Goal: Book appointment/travel/reservation

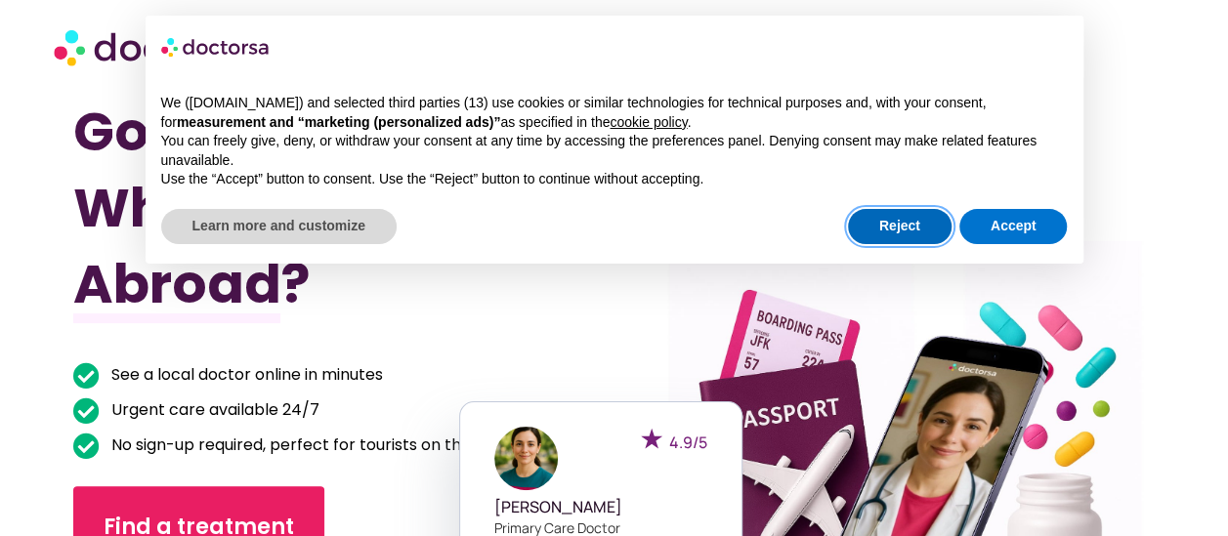
click at [895, 227] on button "Reject" at bounding box center [900, 226] width 104 height 35
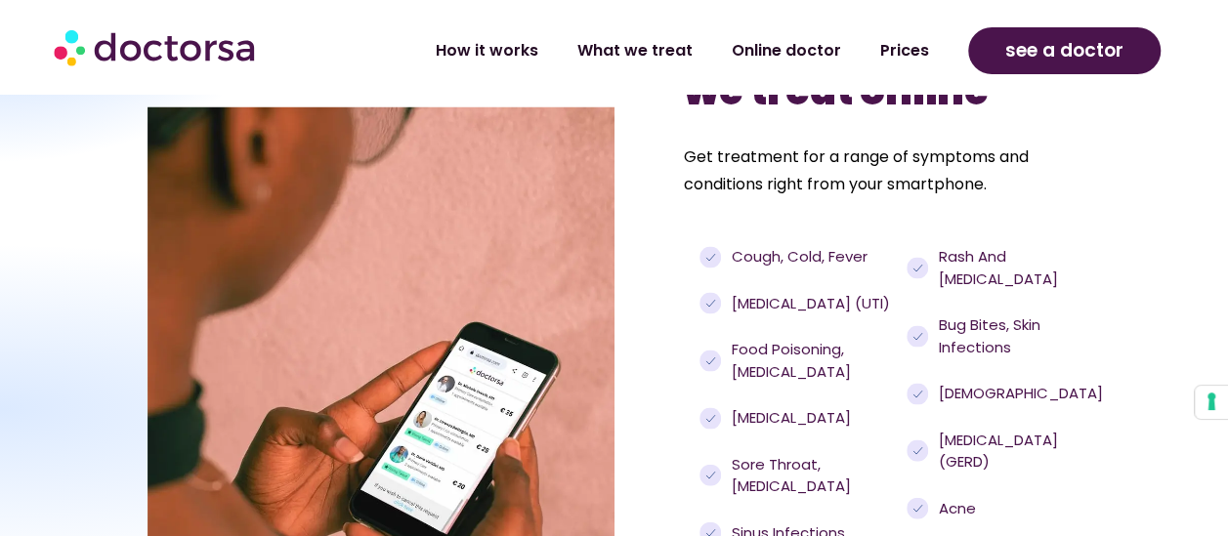
scroll to position [1876, 0]
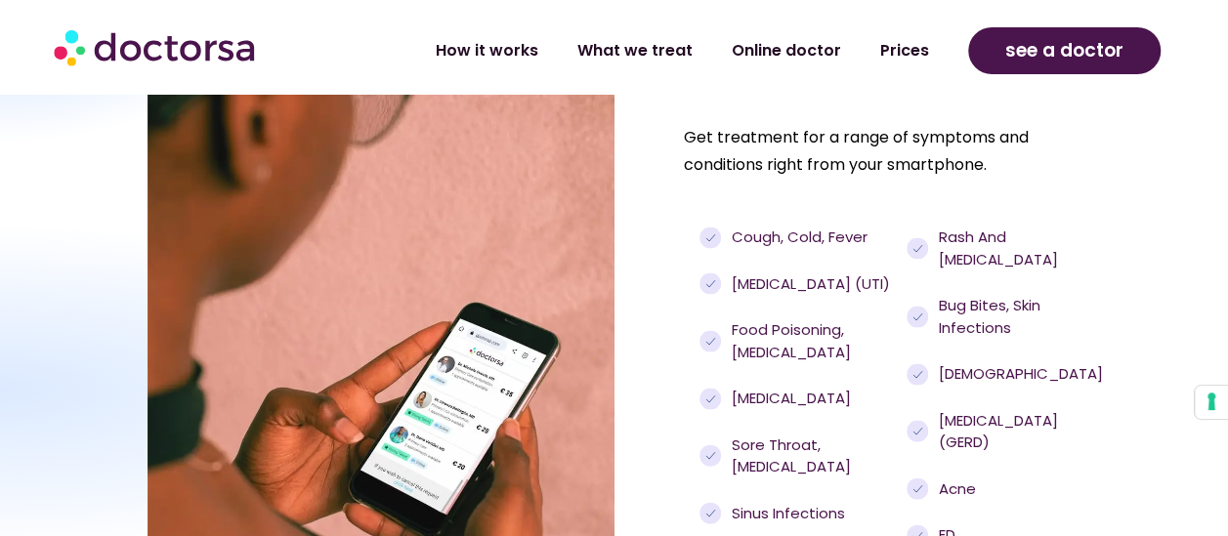
click at [773, 296] on span "Urinary tract infections (UTI)" at bounding box center [808, 285] width 163 height 22
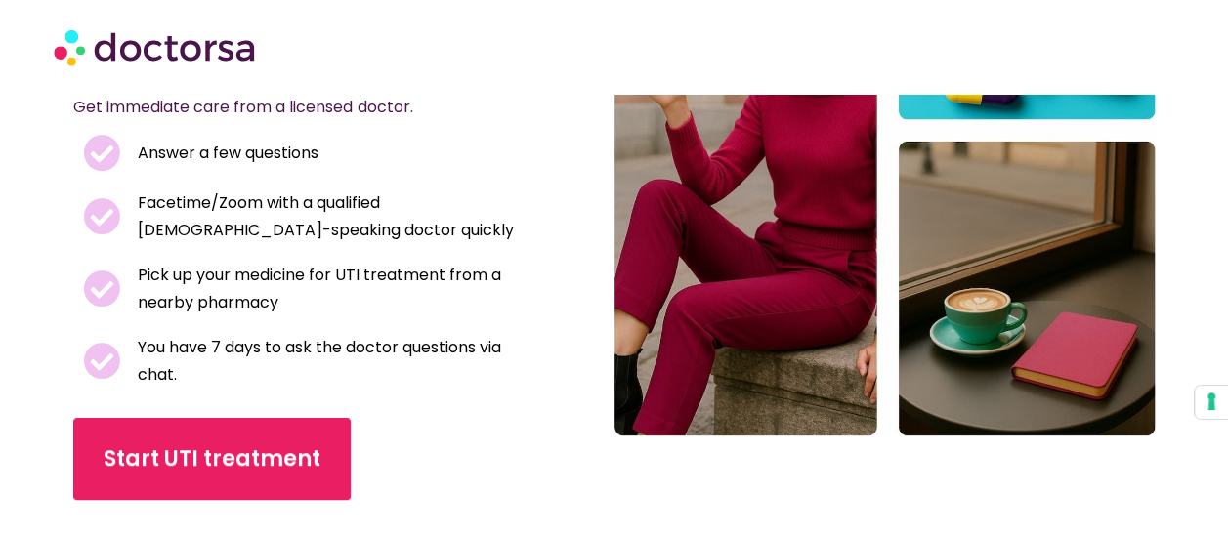
scroll to position [358, 0]
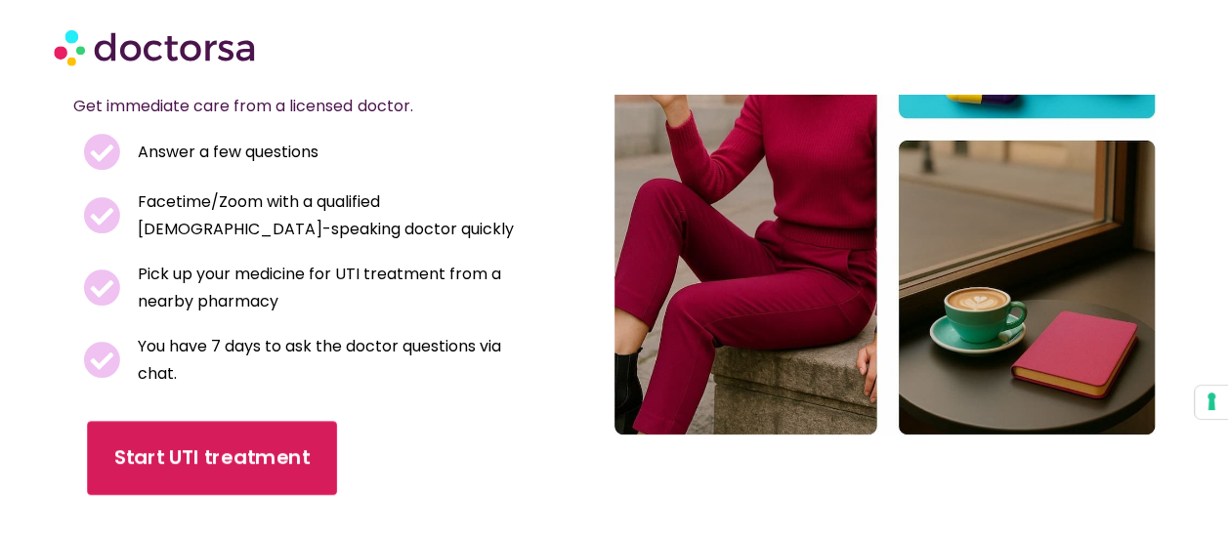
click at [135, 461] on span "Start UTI treatment" at bounding box center [212, 457] width 195 height 28
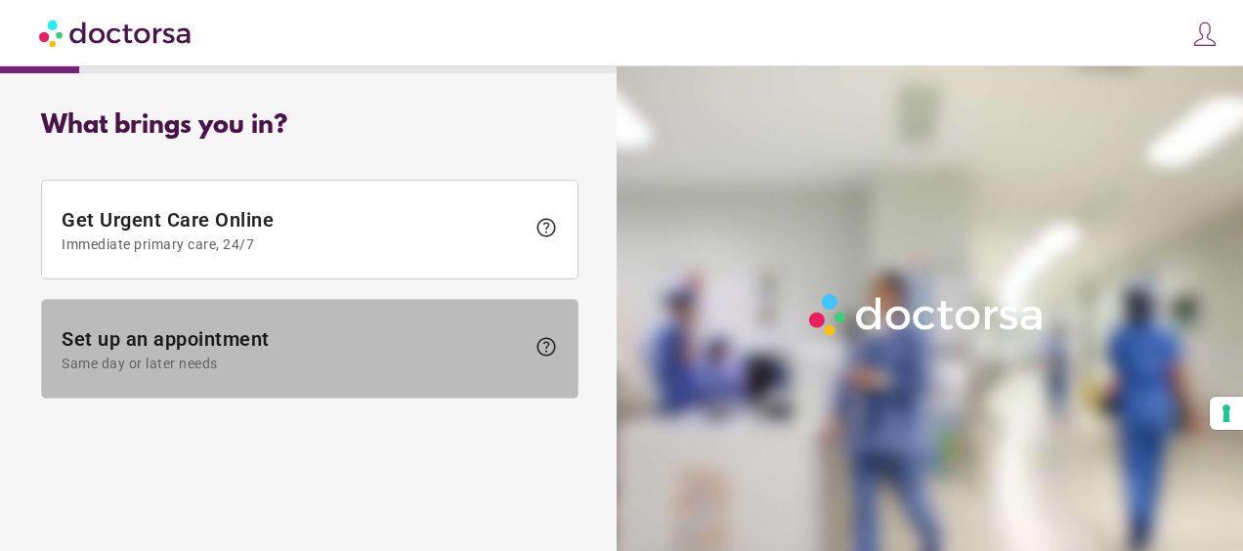
click at [360, 342] on span "Set up an appointment Same day or later needs" at bounding box center [293, 349] width 463 height 44
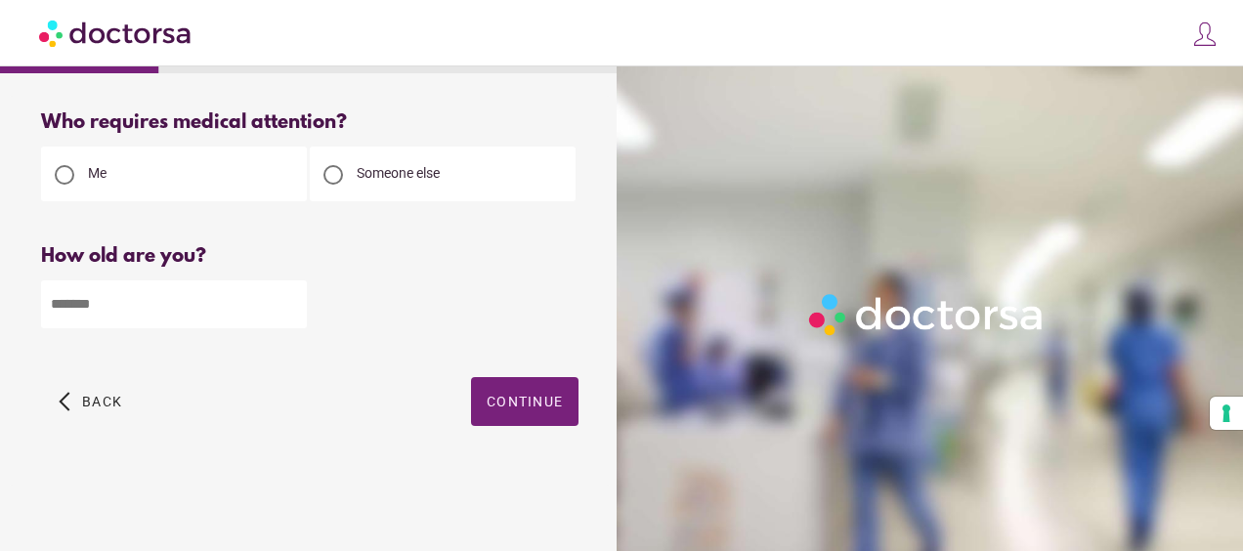
click at [129, 310] on input "number" at bounding box center [174, 304] width 266 height 48
type input "**"
click at [522, 400] on span "Continue" at bounding box center [524, 402] width 76 height 16
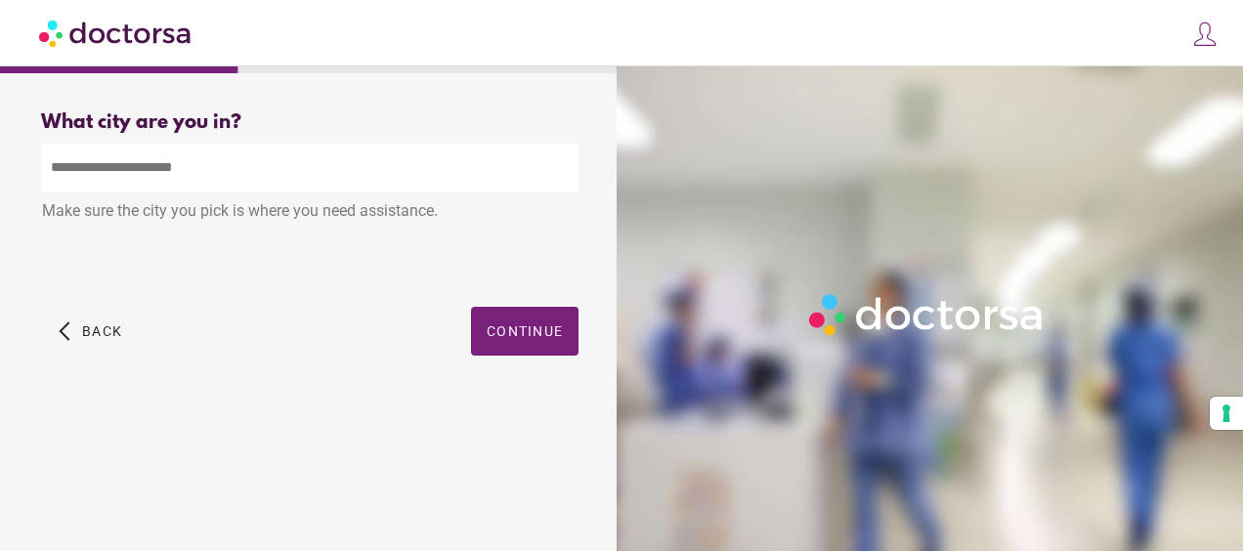
click at [181, 178] on input "text" at bounding box center [309, 168] width 537 height 48
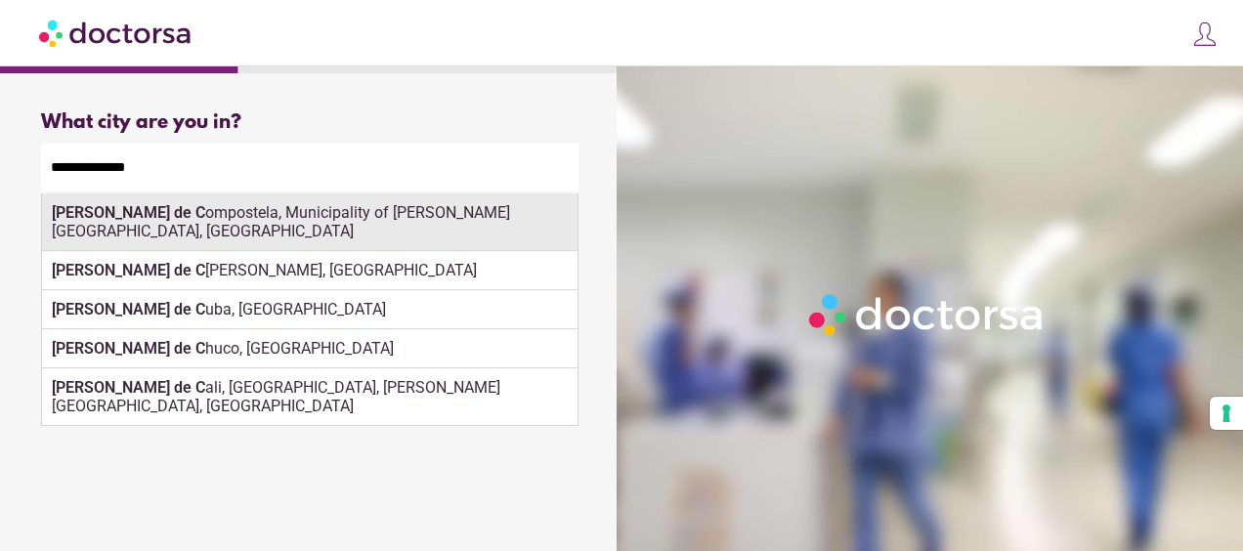
click at [259, 221] on div "Santiago de C ompostela, Municipality of Santiago de Compostela, Spain" at bounding box center [309, 222] width 535 height 58
type input "**********"
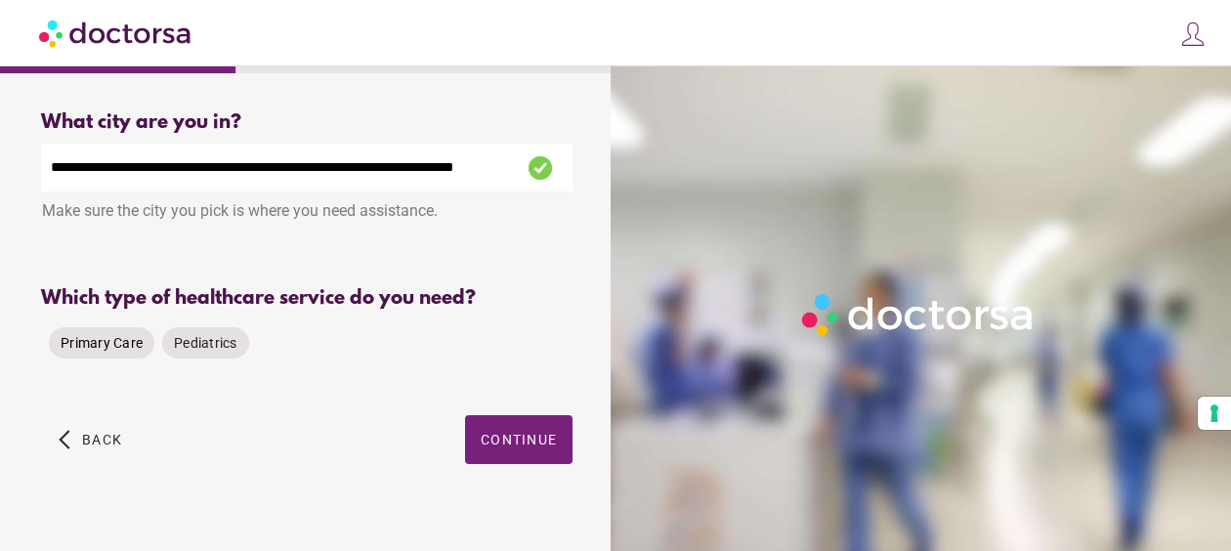
click at [96, 348] on span "Primary Care" at bounding box center [102, 343] width 82 height 16
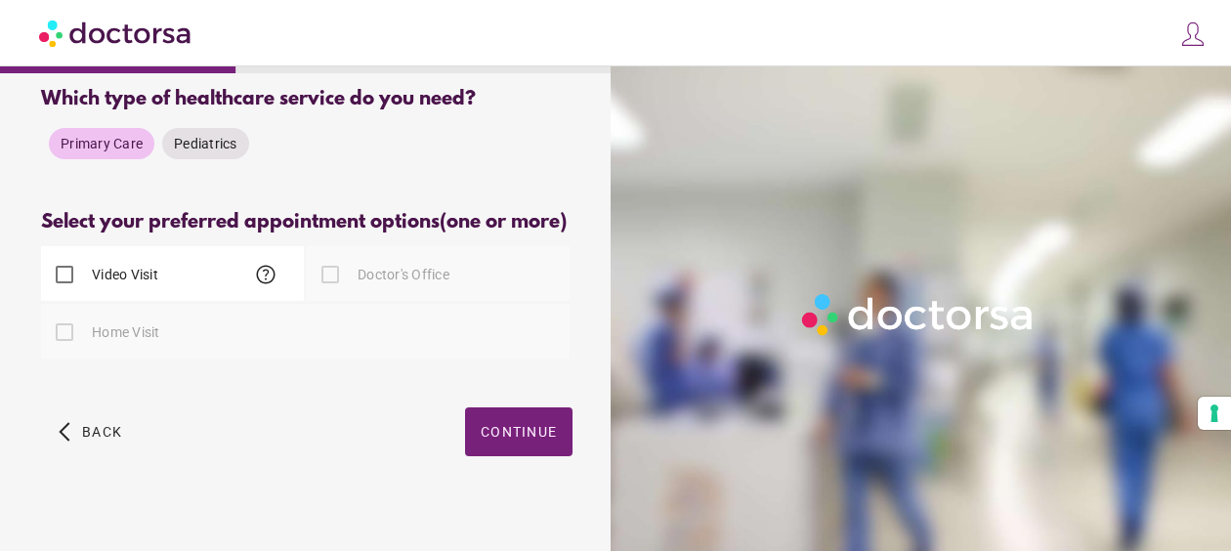
scroll to position [217, 0]
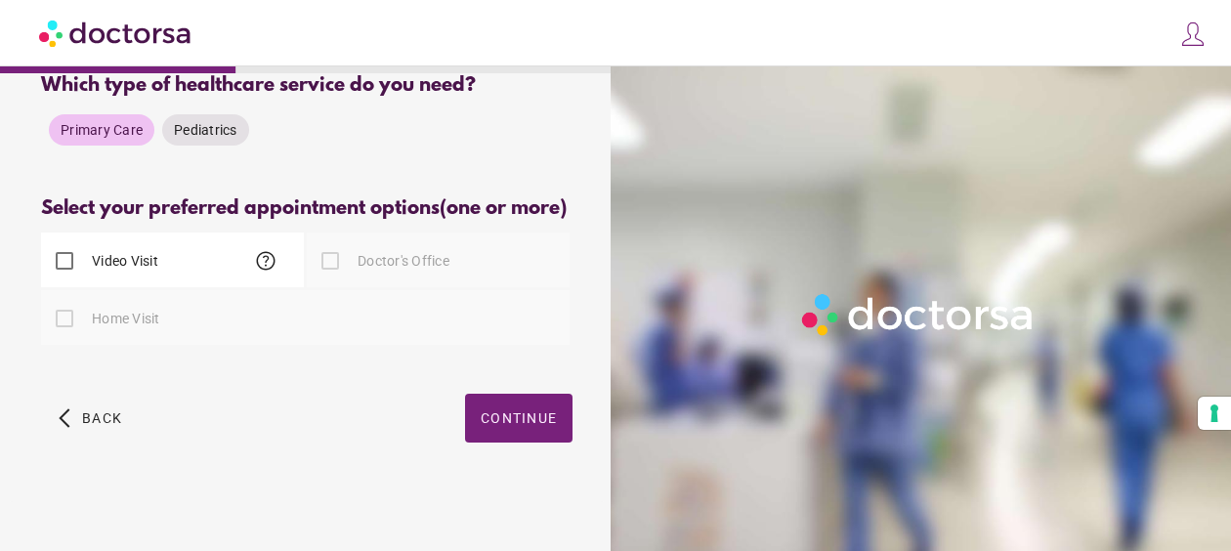
click at [121, 271] on label "Video Visit" at bounding box center [123, 261] width 70 height 20
click at [537, 443] on span "button" at bounding box center [518, 418] width 107 height 49
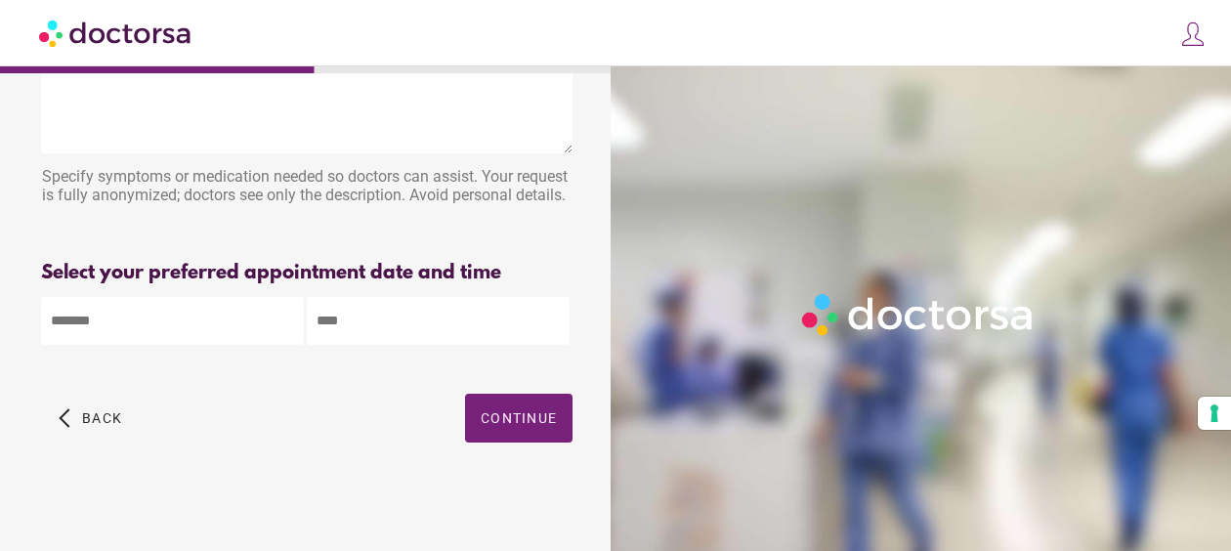
scroll to position [0, 0]
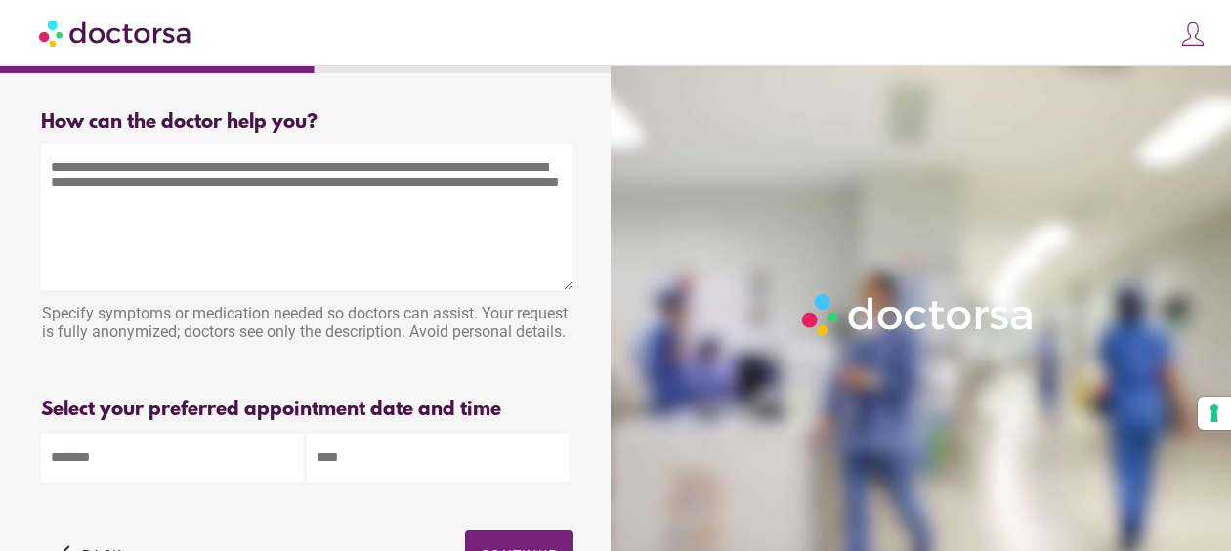
click at [455, 241] on textarea at bounding box center [306, 217] width 531 height 147
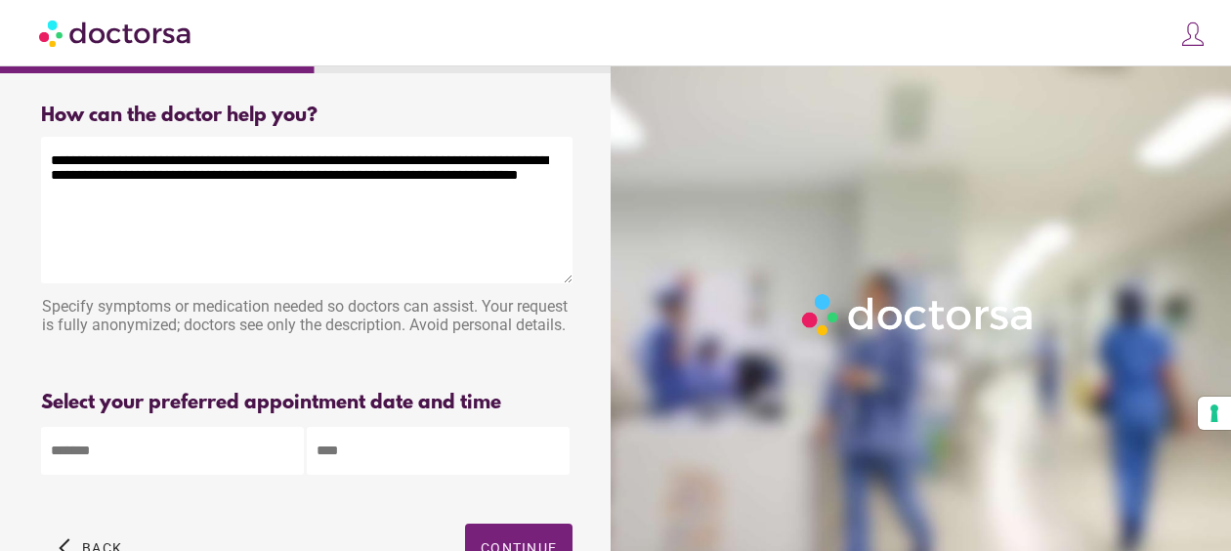
scroll to position [20, 0]
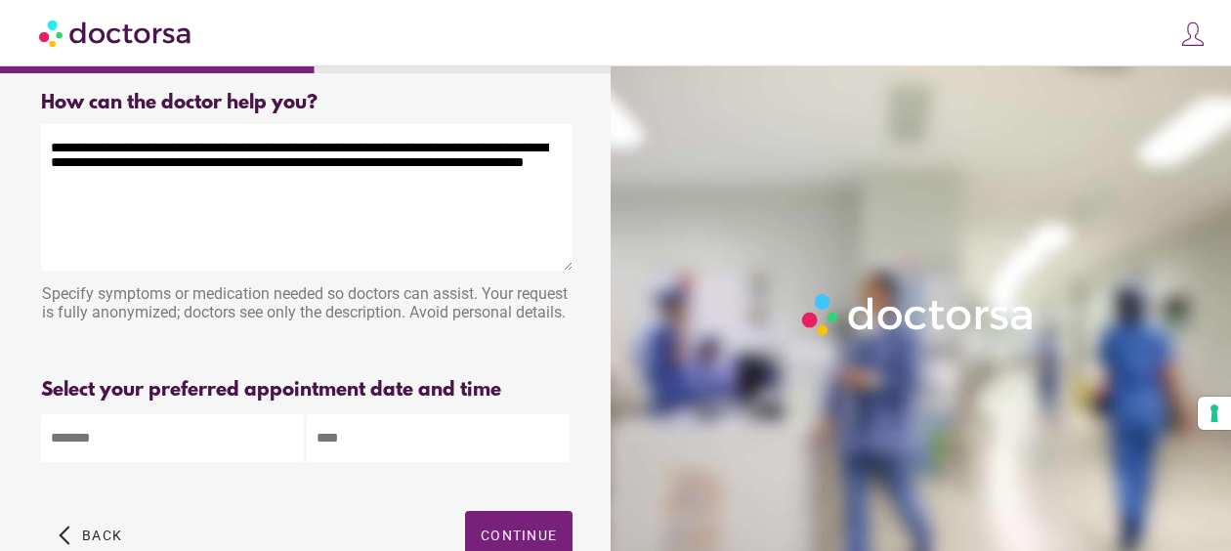
click at [514, 150] on textarea "**********" at bounding box center [306, 197] width 531 height 147
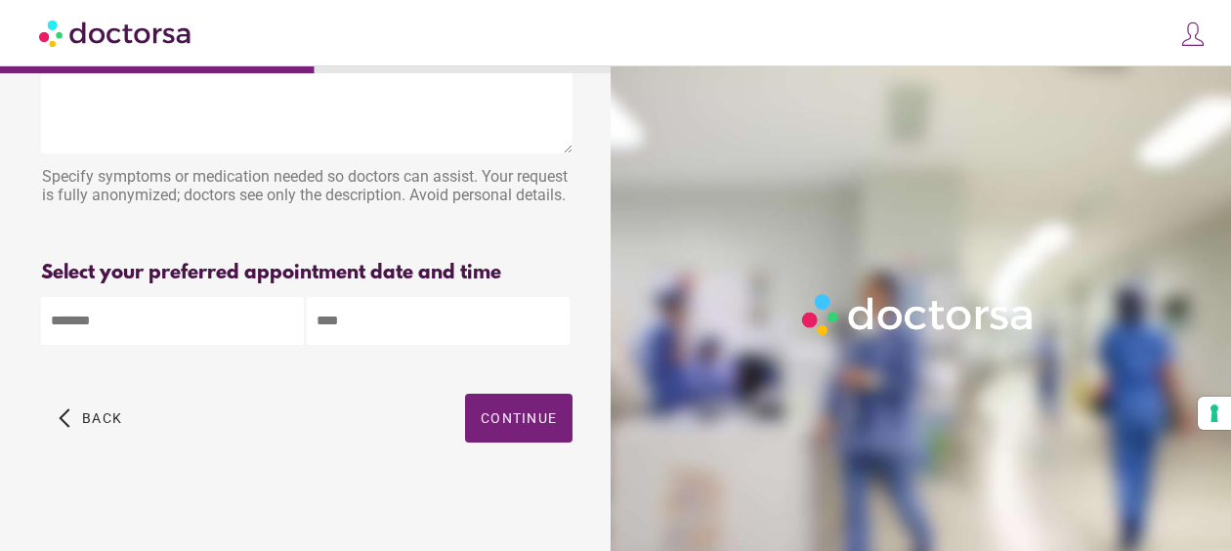
type textarea "**********"
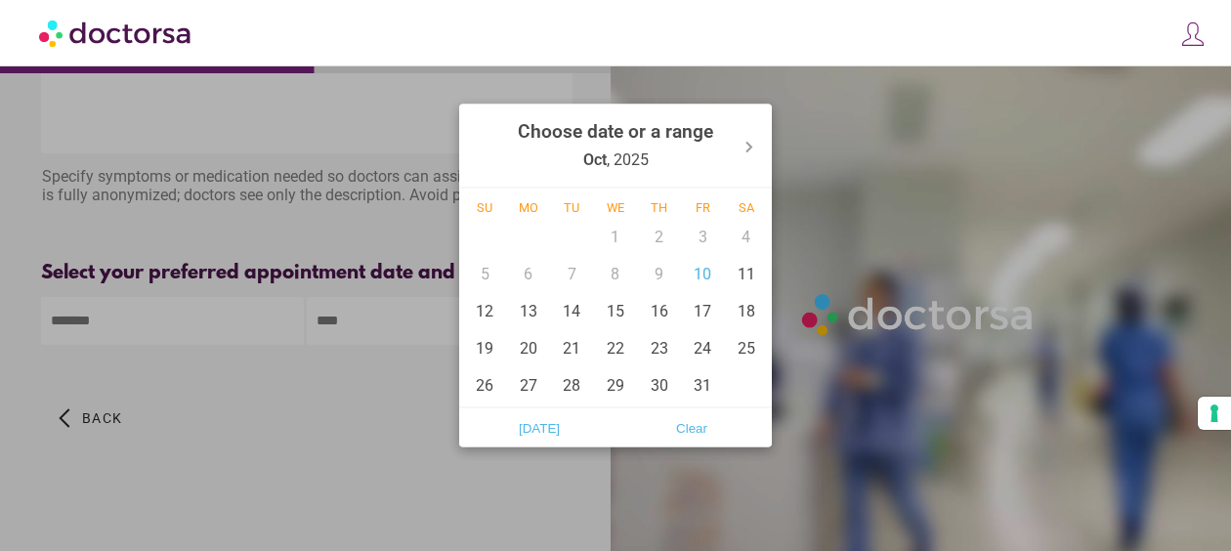
click at [166, 319] on body "**********" at bounding box center [615, 207] width 1231 height 688
drag, startPoint x: 707, startPoint y: 279, endPoint x: 694, endPoint y: 274, distance: 14.9
drag, startPoint x: 694, startPoint y: 274, endPoint x: 245, endPoint y: 406, distance: 467.6
click at [245, 406] on div at bounding box center [615, 275] width 1231 height 551
click at [216, 320] on body "**********" at bounding box center [615, 207] width 1231 height 688
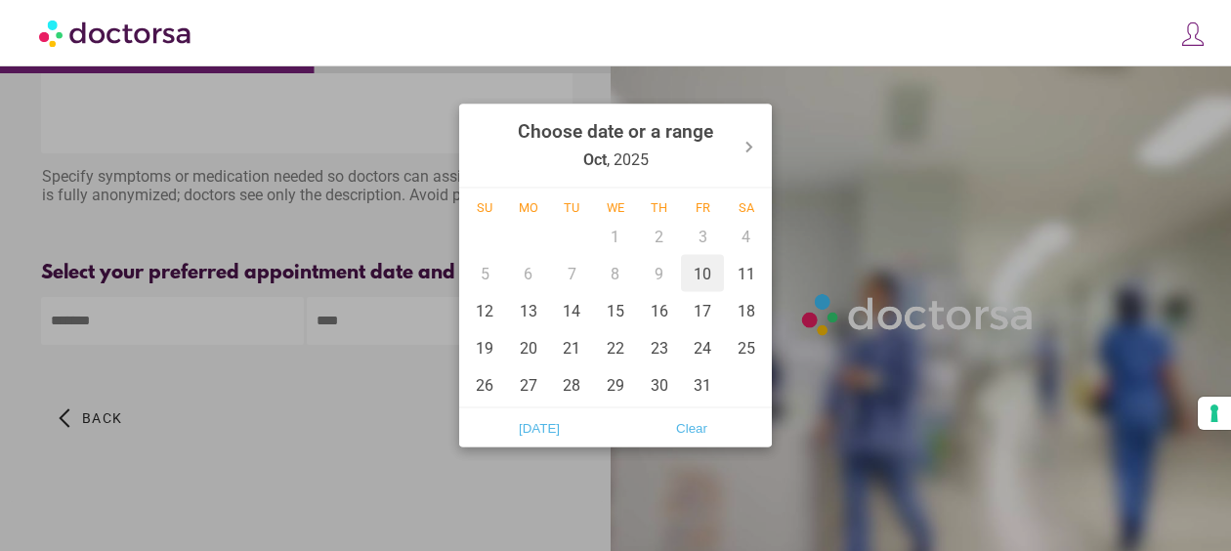
click at [700, 266] on div "10" at bounding box center [703, 273] width 44 height 37
type input "******"
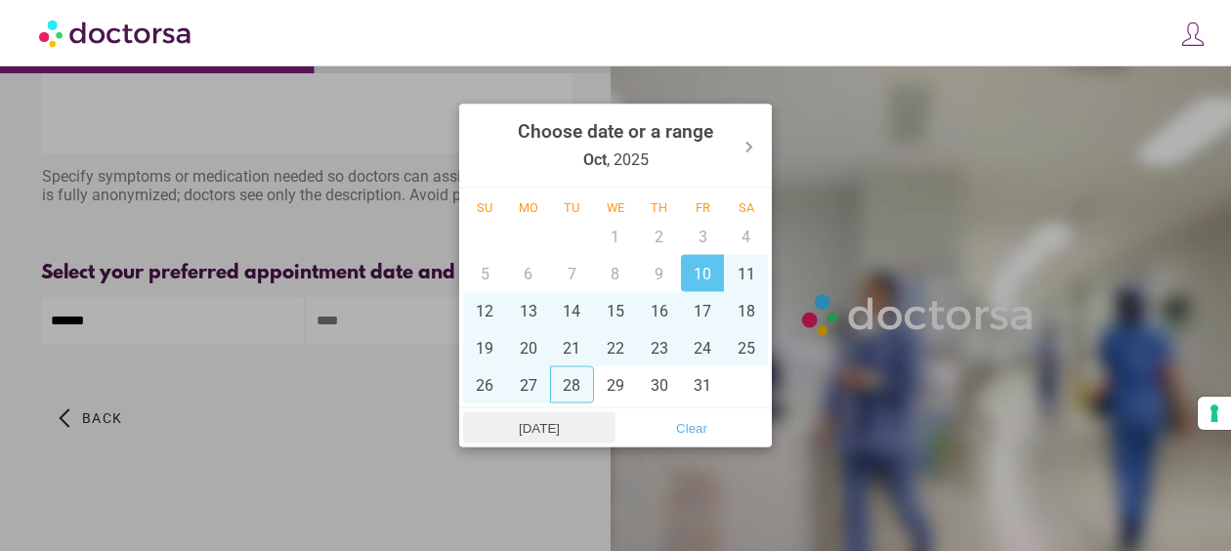
click at [543, 428] on span "Today" at bounding box center [539, 427] width 141 height 29
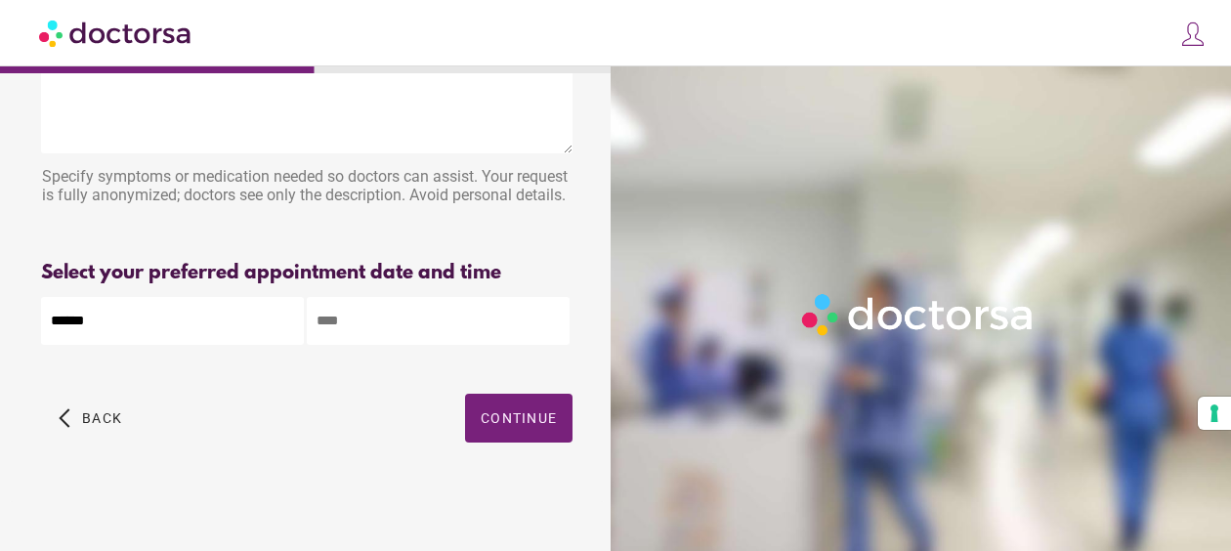
click at [473, 321] on input "text" at bounding box center [438, 321] width 263 height 48
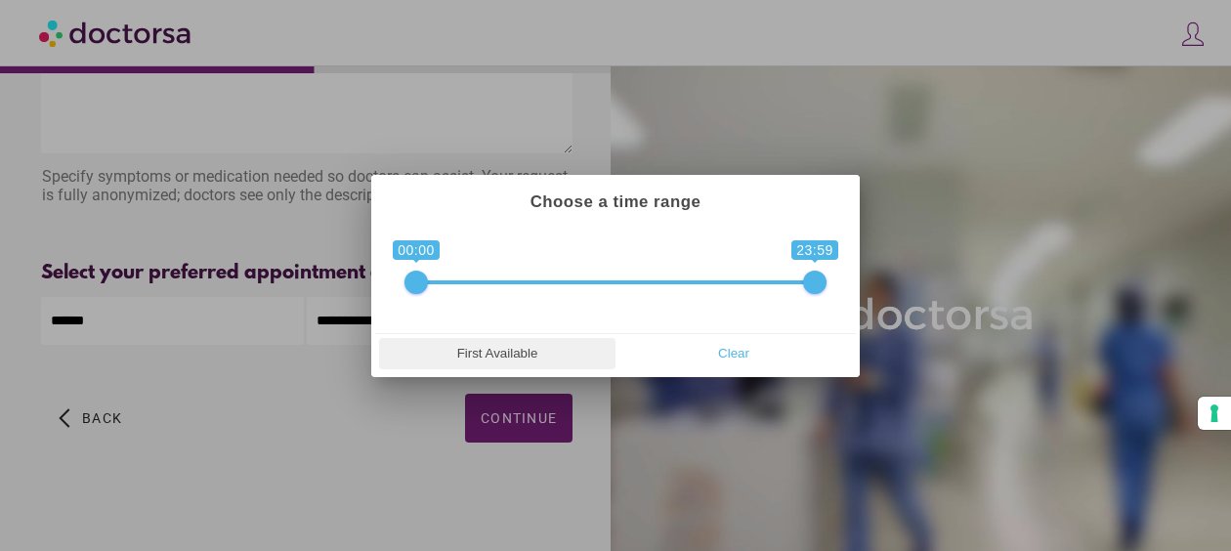
click at [498, 349] on span "First Available" at bounding box center [497, 353] width 225 height 29
type input "**********"
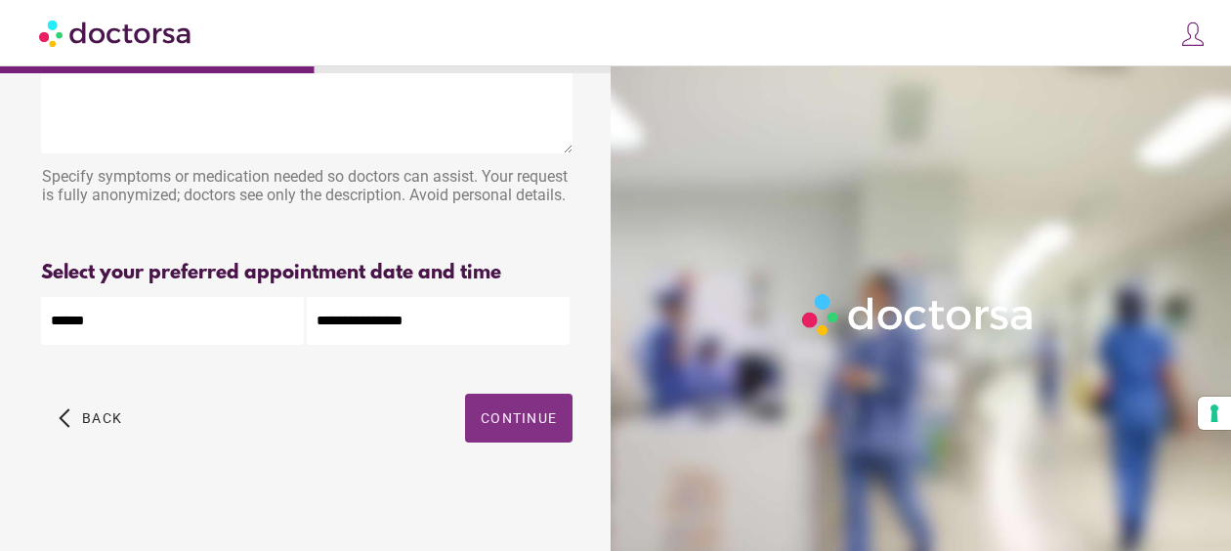
click at [524, 414] on span "Continue" at bounding box center [519, 418] width 76 height 16
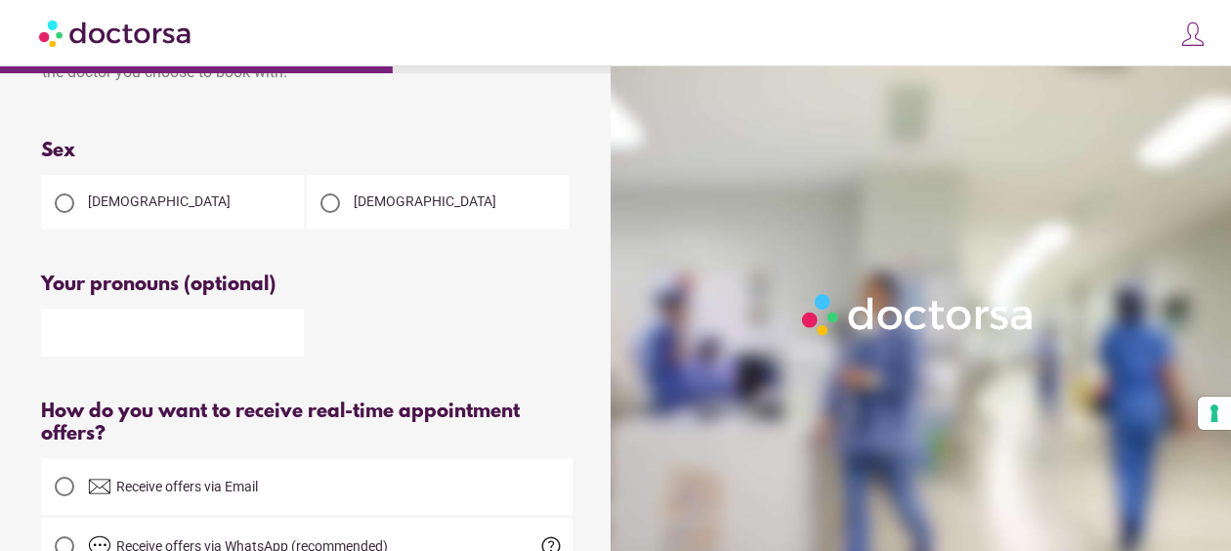
scroll to position [0, 0]
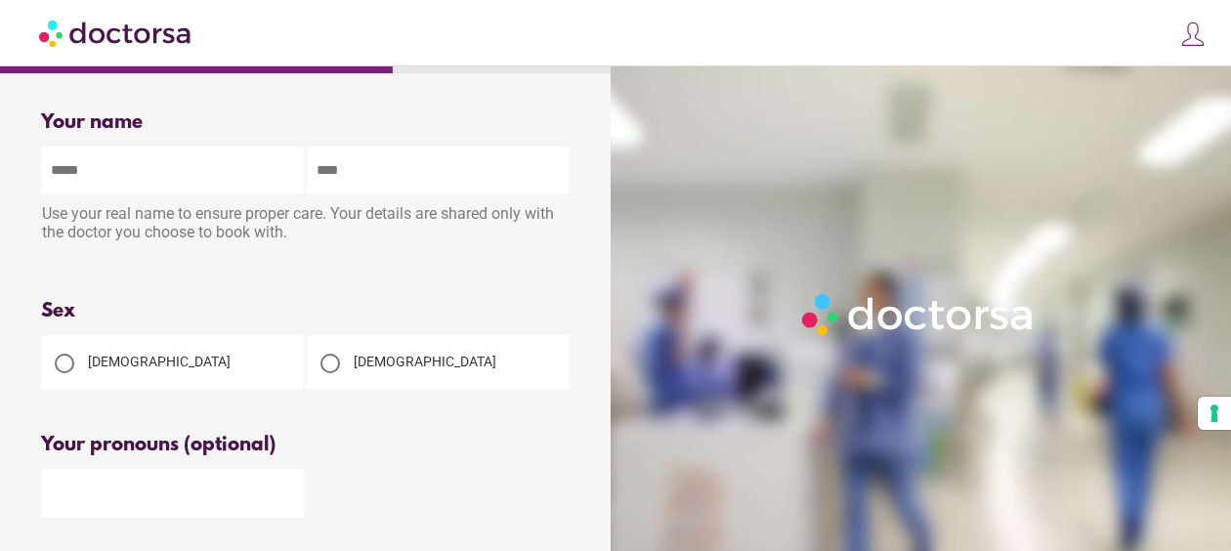
click at [59, 371] on div at bounding box center [65, 364] width 20 height 20
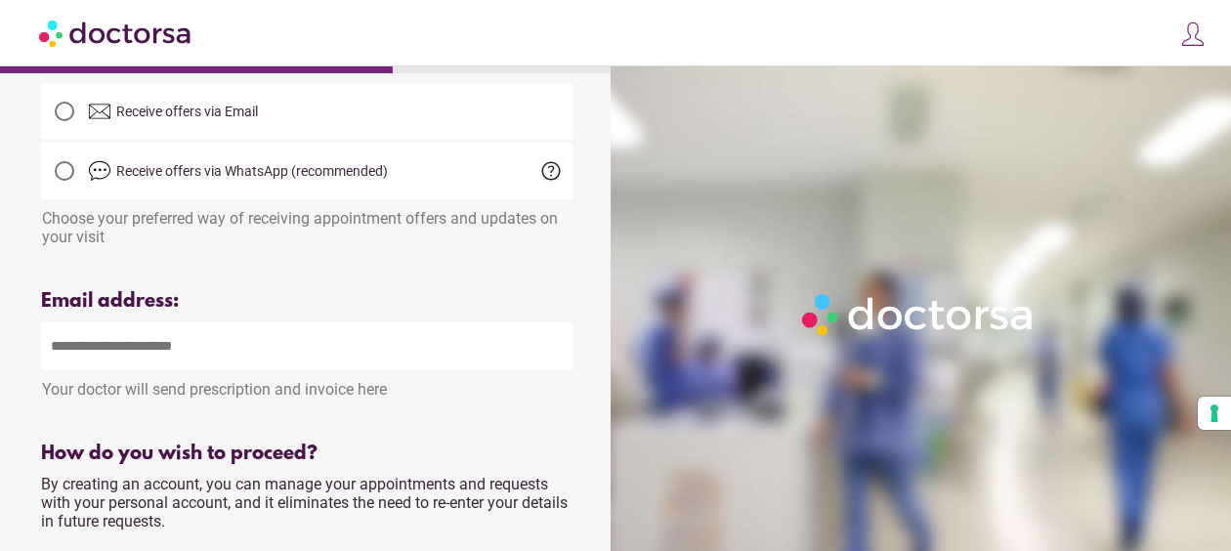
scroll to position [562, 0]
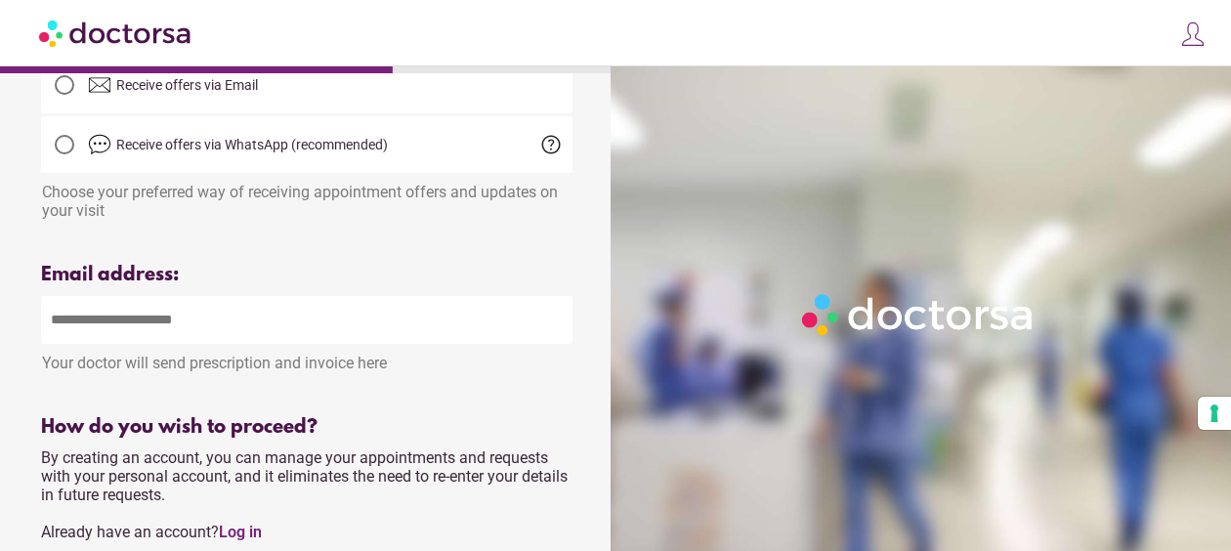
click at [252, 333] on input "email" at bounding box center [306, 320] width 531 height 48
type input "**********"
type input "******"
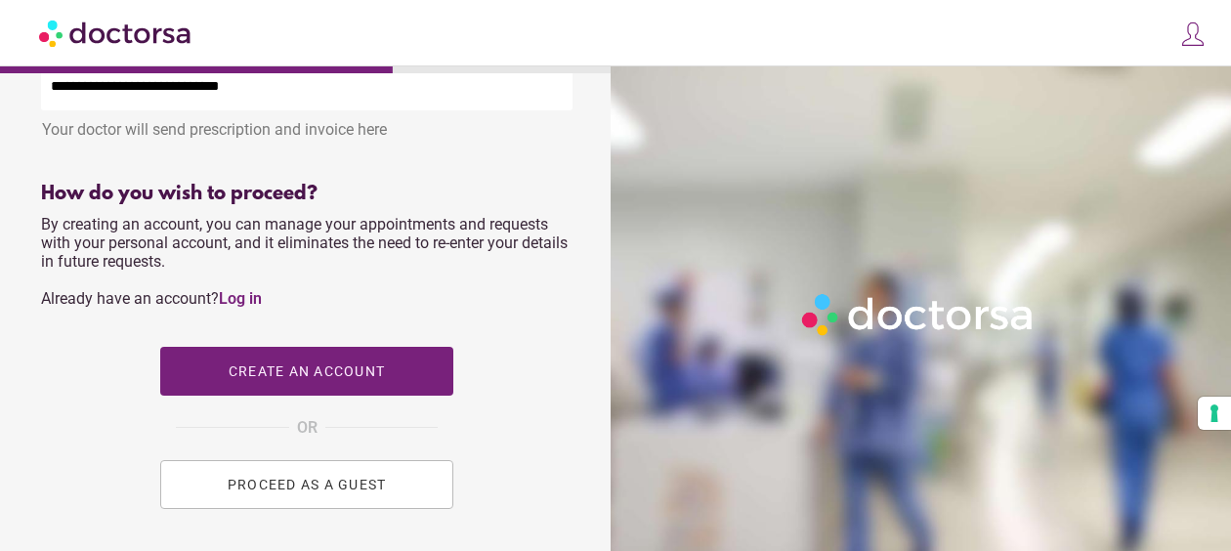
scroll to position [819, 0]
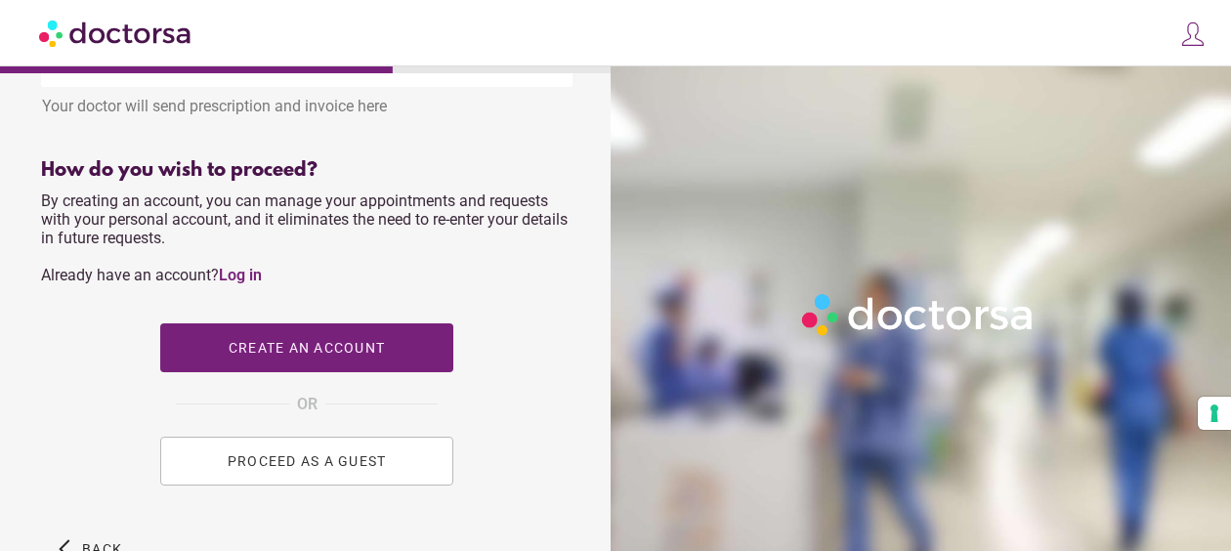
click at [370, 465] on span "PROCEED AS A GUEST" at bounding box center [307, 461] width 159 height 16
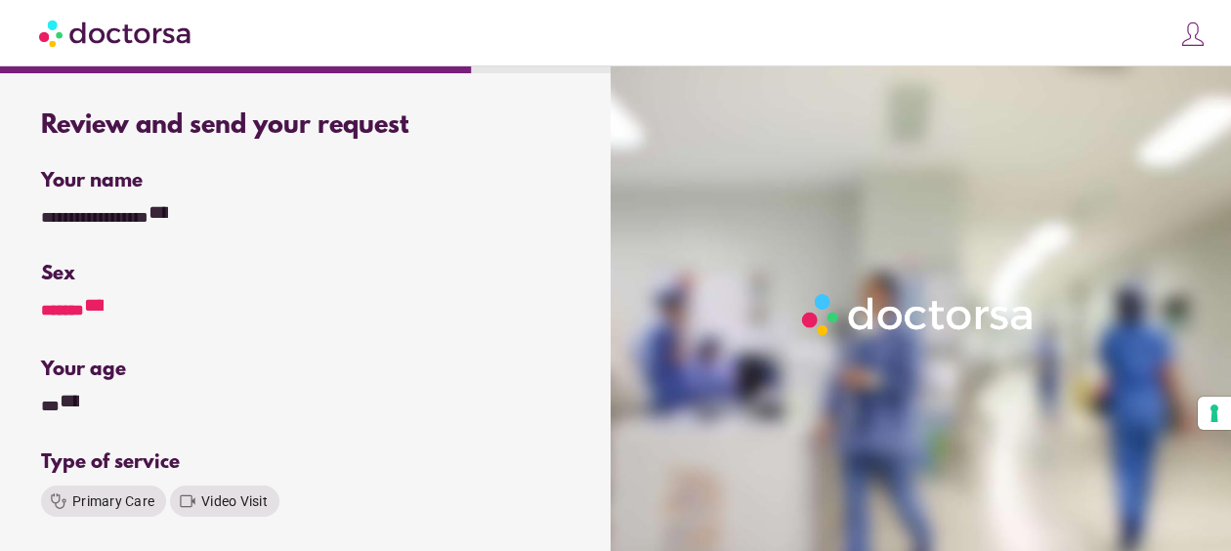
click at [59, 320] on div "**********" at bounding box center [78, 308] width 74 height 26
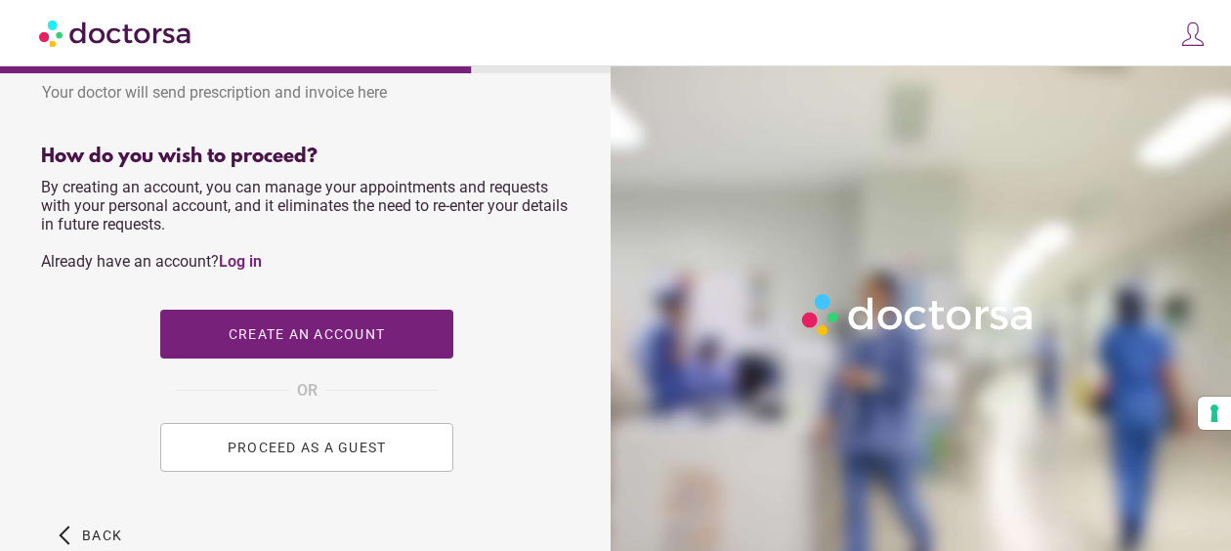
scroll to position [839, 0]
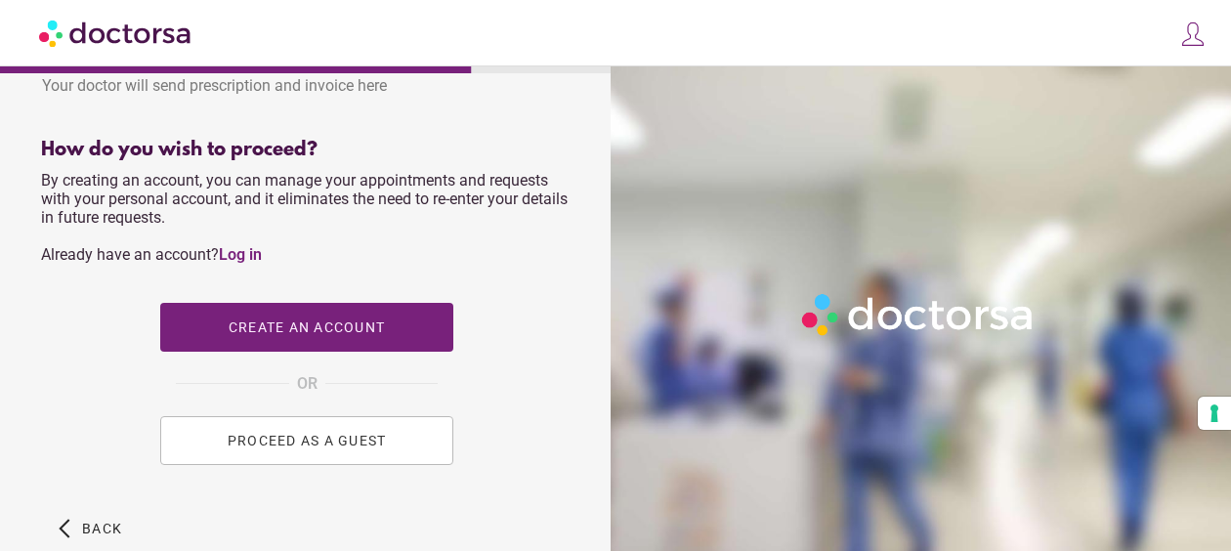
click at [344, 448] on span "PROCEED AS A GUEST" at bounding box center [307, 441] width 159 height 16
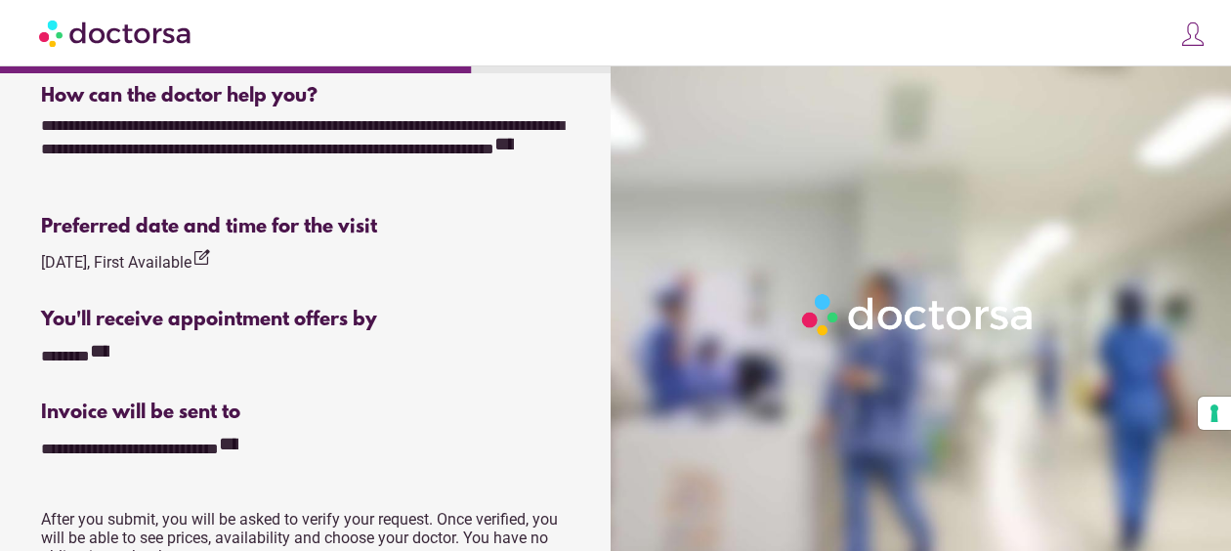
scroll to position [557, 0]
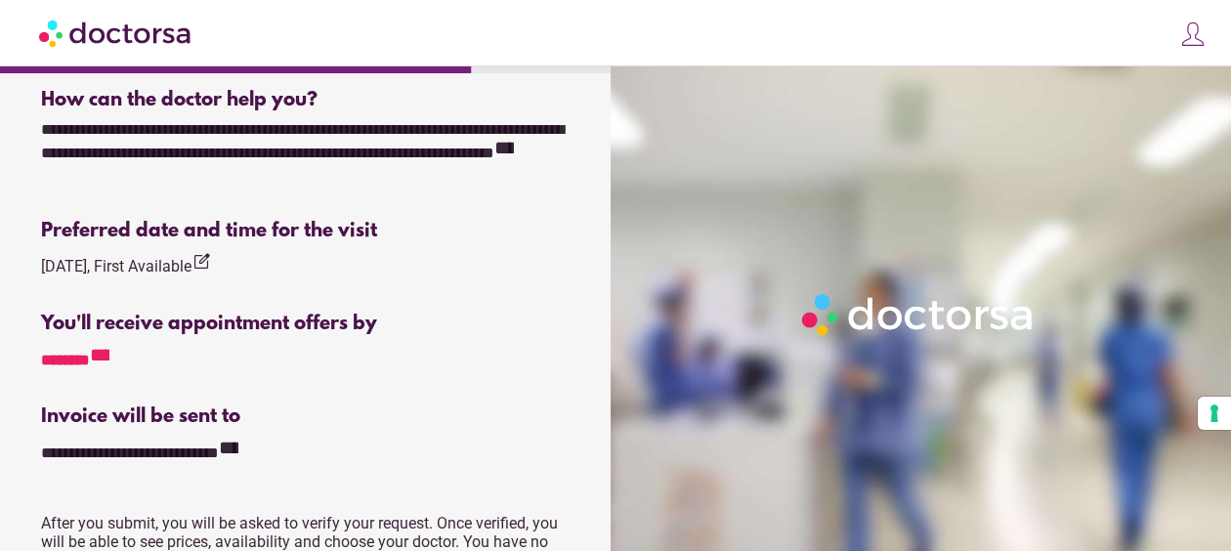
click at [109, 352] on icon "**********" at bounding box center [100, 355] width 20 height 20
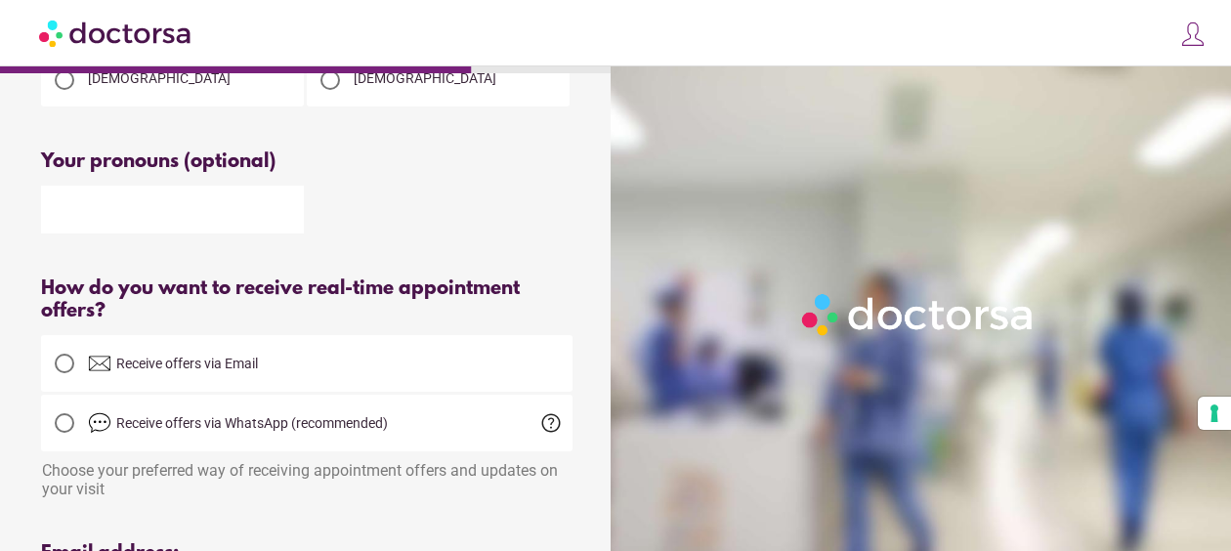
scroll to position [469, 0]
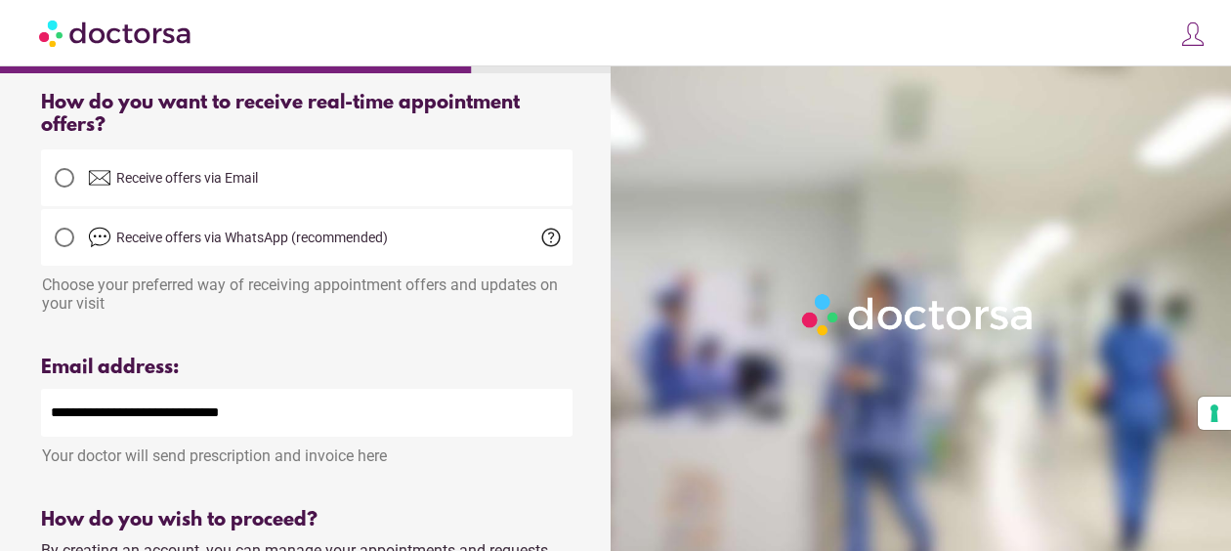
click at [544, 238] on span "help" at bounding box center [550, 237] width 23 height 23
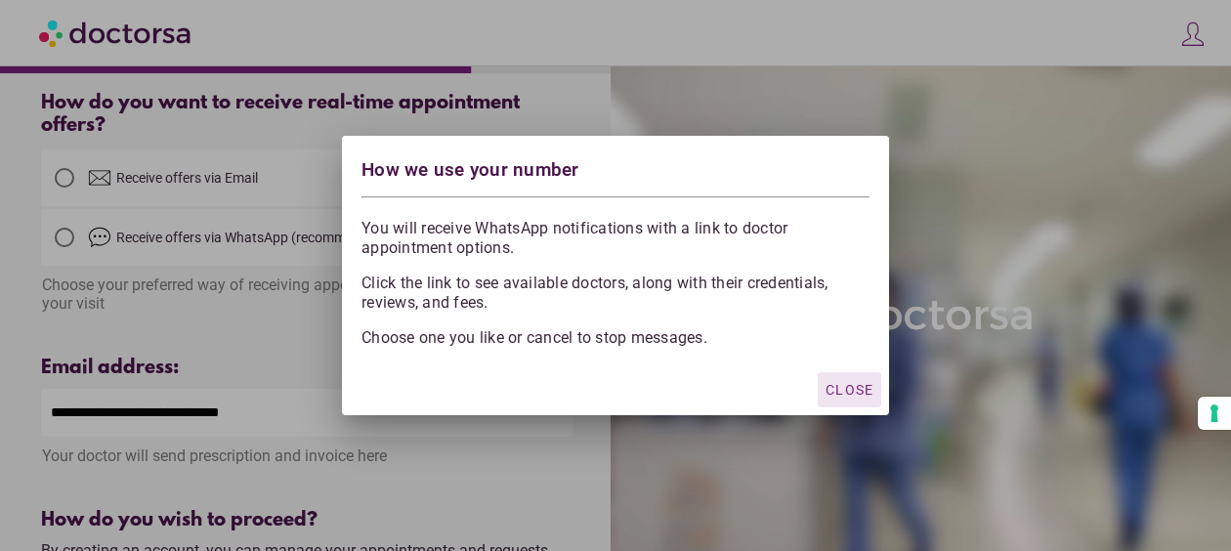
click at [860, 378] on div "button" at bounding box center [849, 389] width 63 height 35
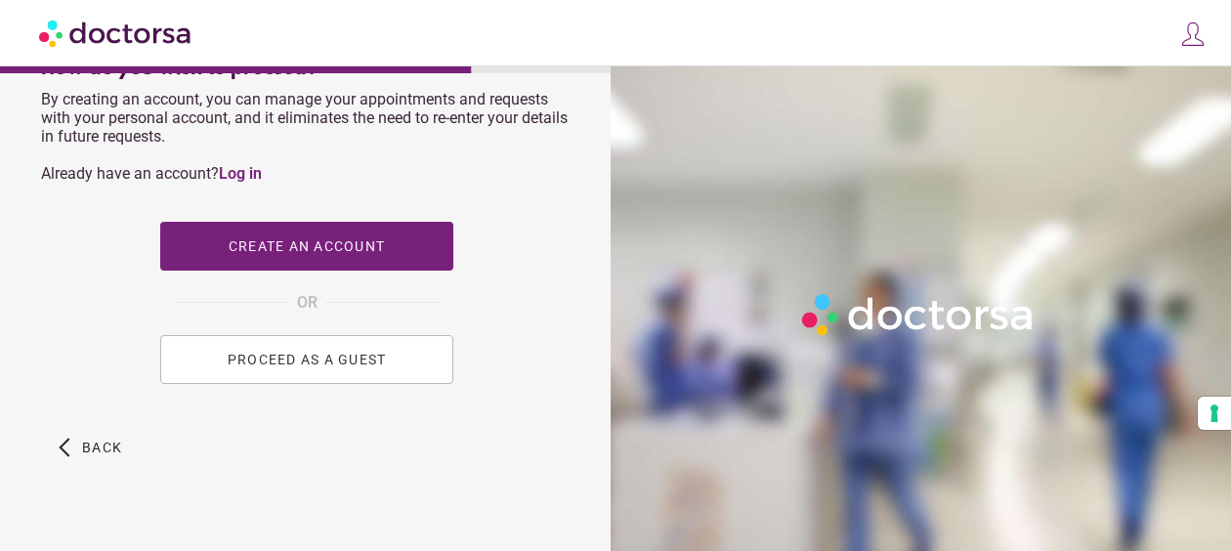
scroll to position [925, 0]
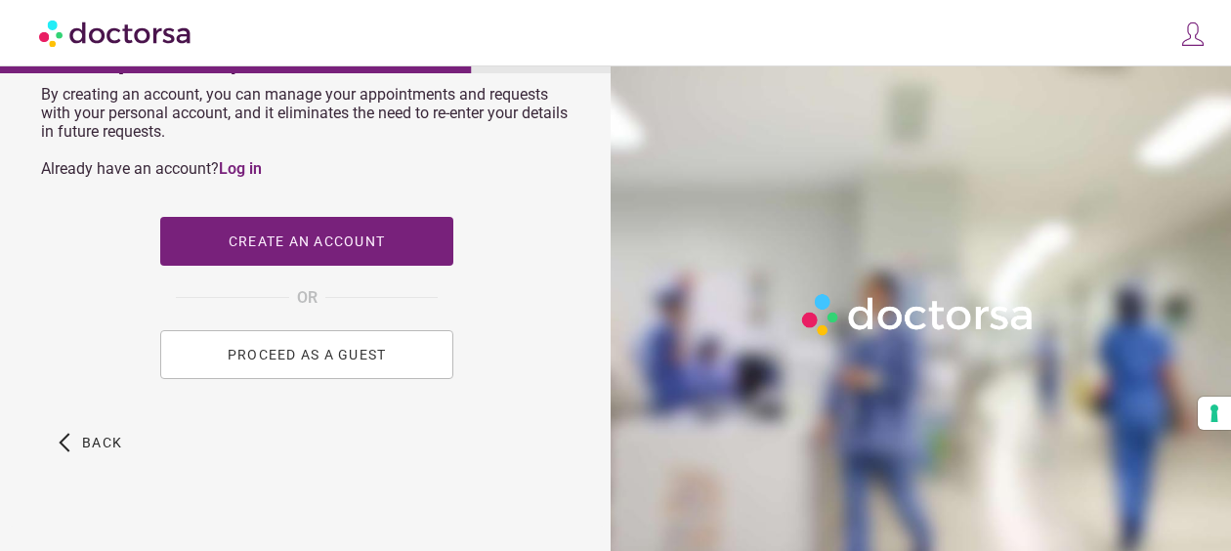
click at [407, 365] on button "PROCEED AS A GUEST" at bounding box center [306, 354] width 293 height 49
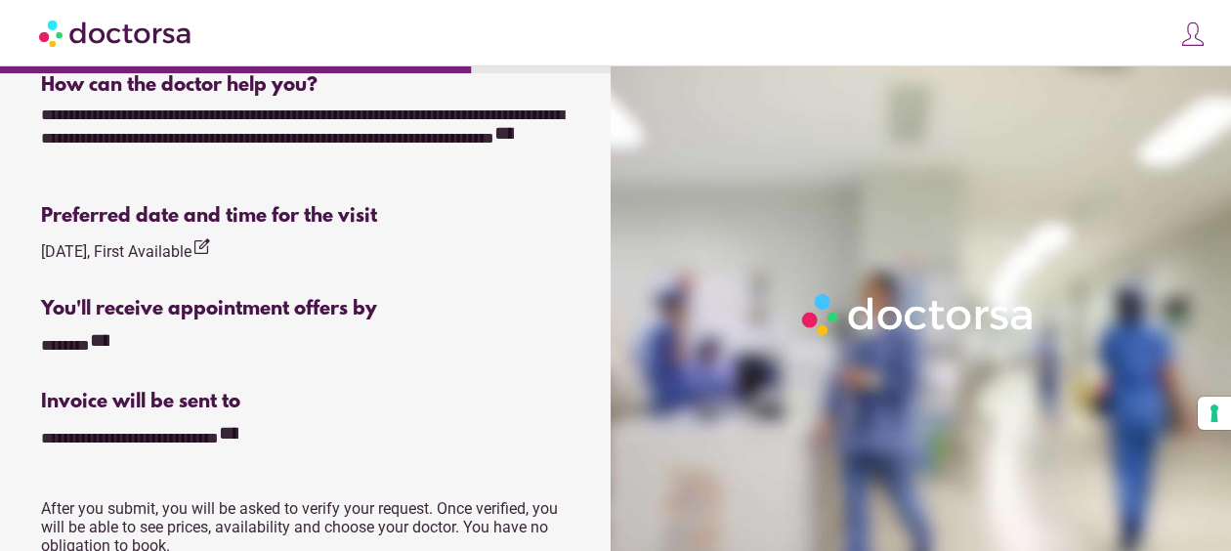
scroll to position [551, 0]
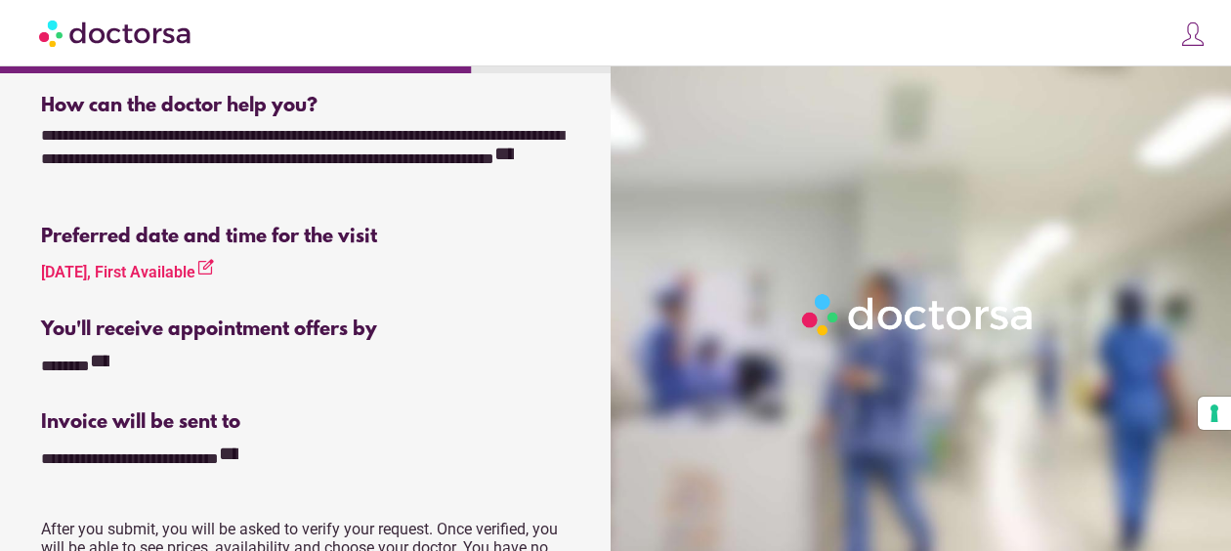
click at [202, 267] on icon "edit_square" at bounding box center [205, 268] width 20 height 20
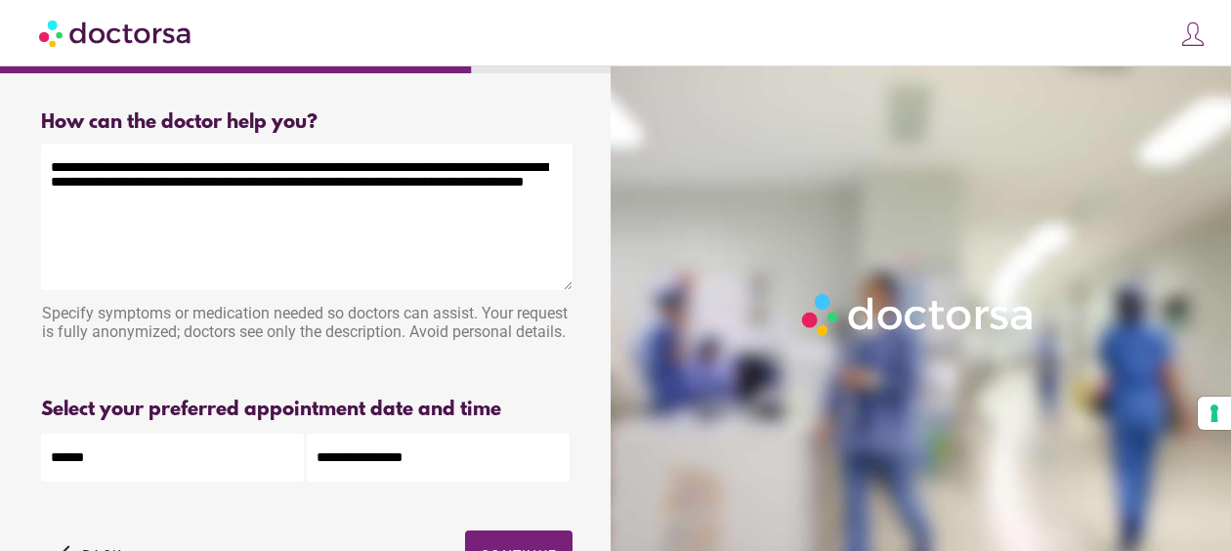
scroll to position [160, 0]
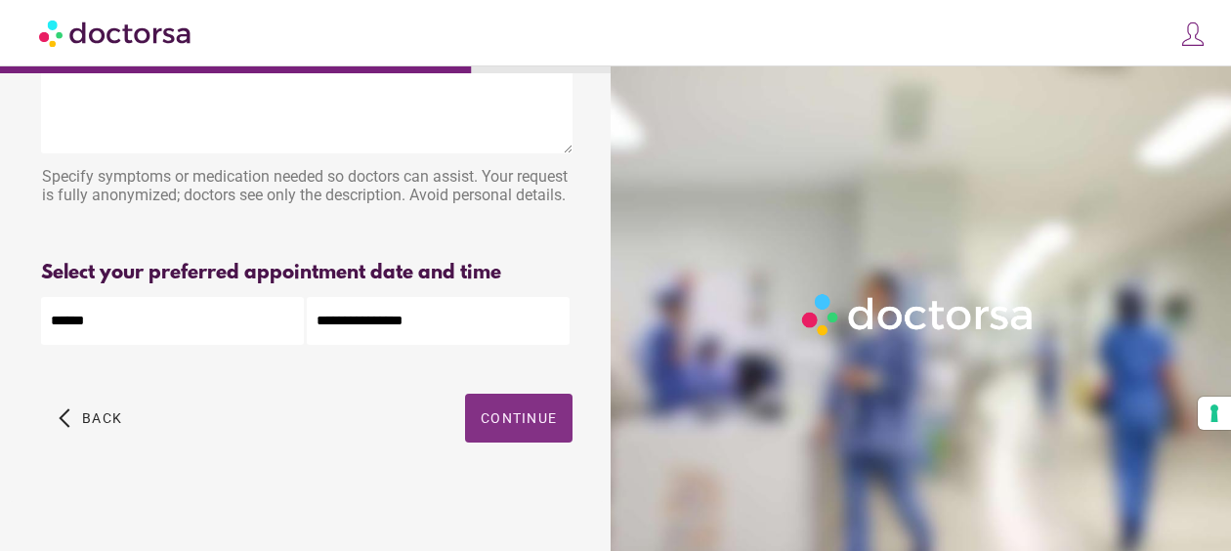
click at [531, 410] on span "Continue" at bounding box center [519, 418] width 76 height 16
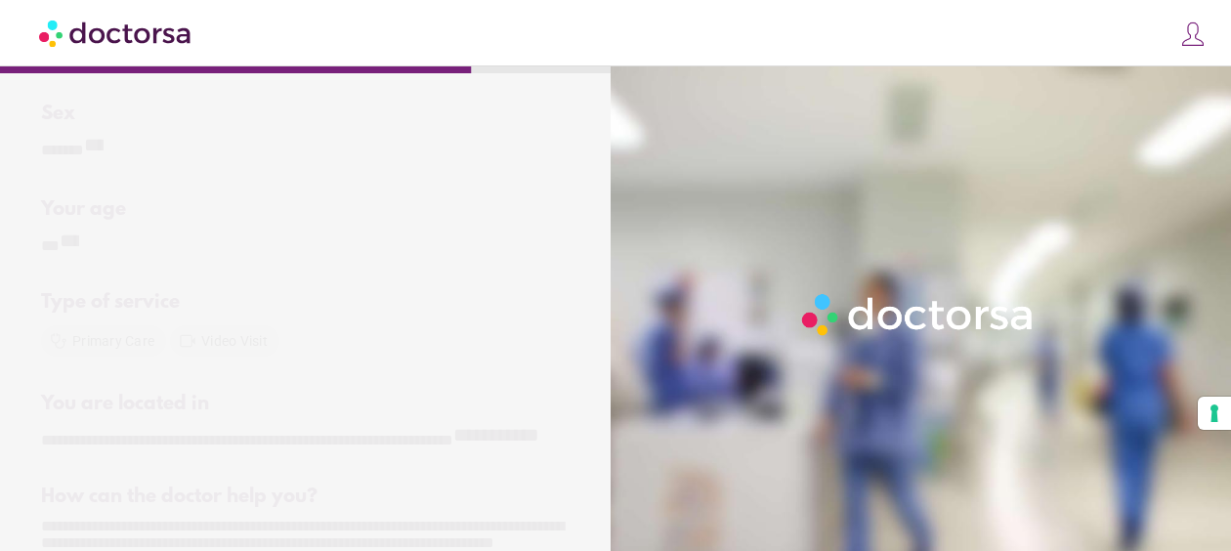
scroll to position [0, 0]
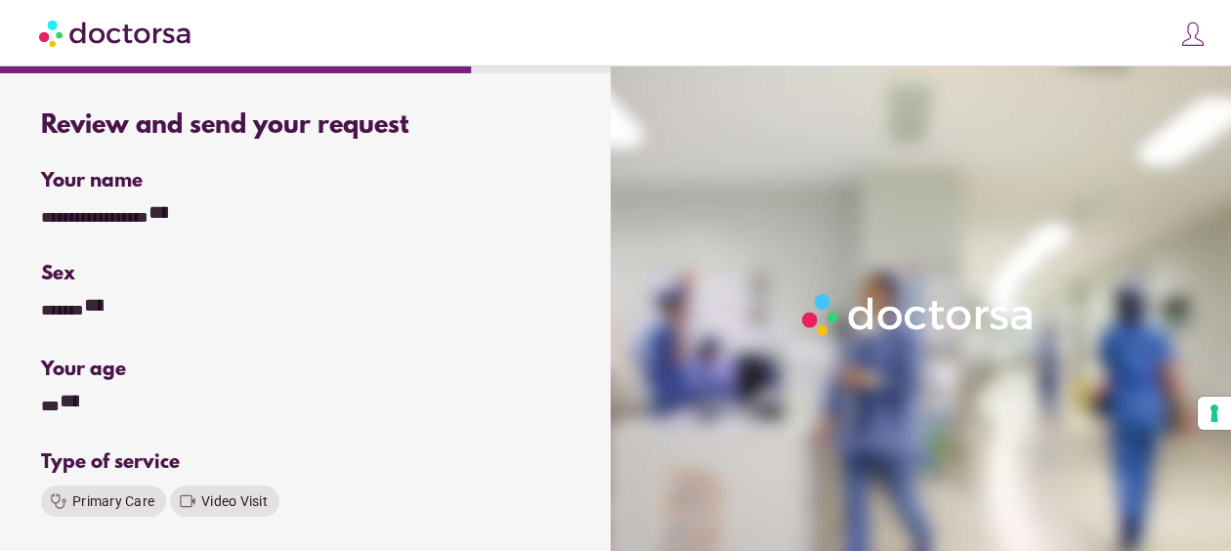
drag, startPoint x: 1230, startPoint y: 178, endPoint x: 1220, endPoint y: 343, distance: 165.4
click at [1220, 343] on div at bounding box center [925, 341] width 628 height 551
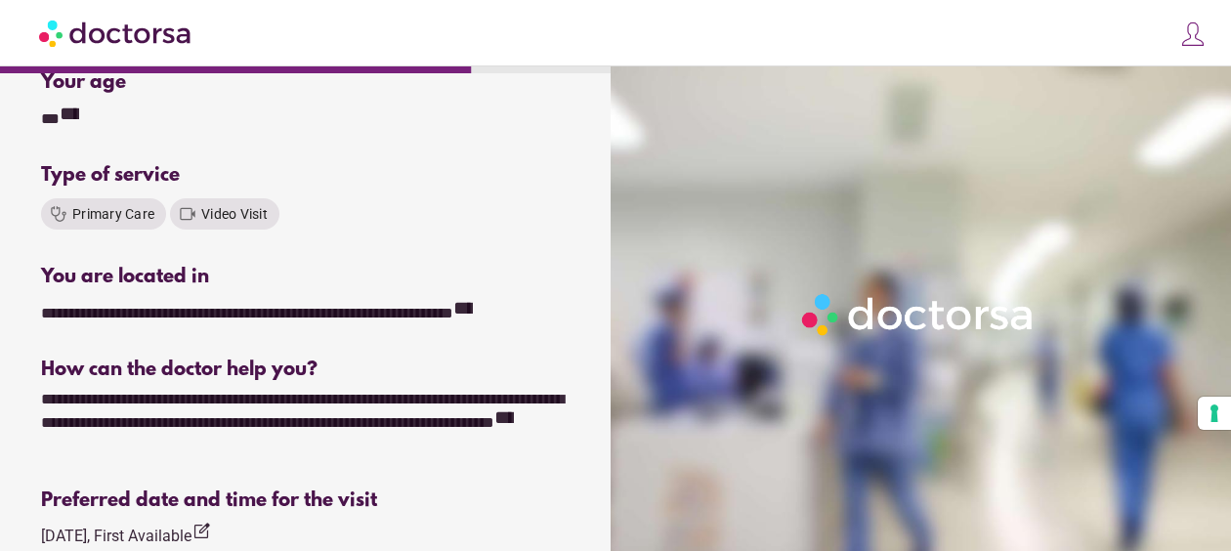
scroll to position [279, 0]
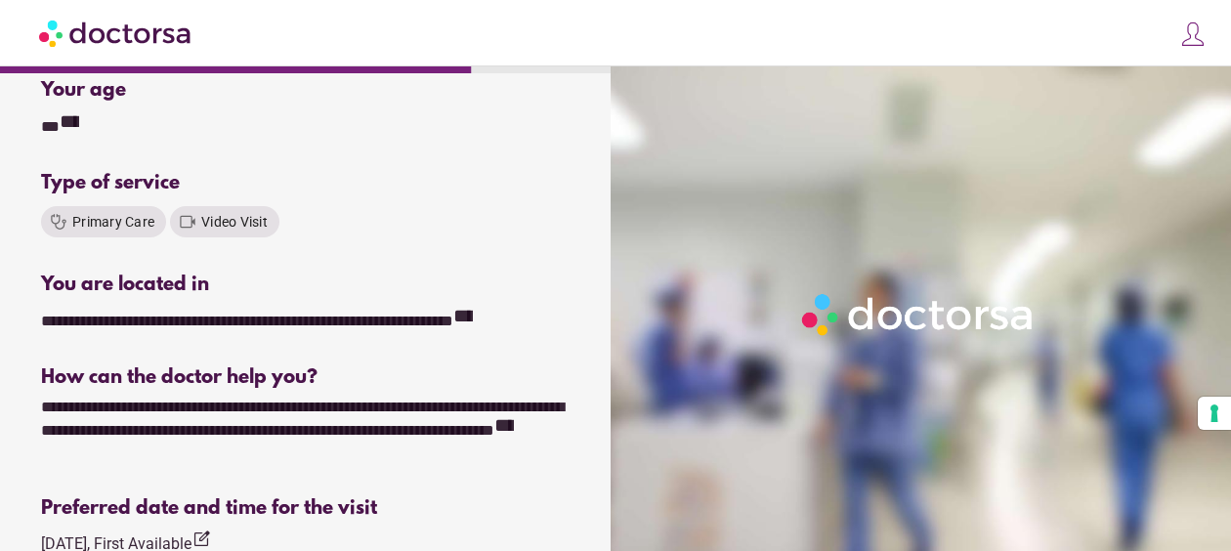
drag, startPoint x: 58, startPoint y: 391, endPoint x: 0, endPoint y: 256, distance: 146.6
click at [0, 256] on html "**********" at bounding box center [615, 457] width 1231 height 1473
click at [254, 217] on span "Video Visit" at bounding box center [234, 222] width 66 height 16
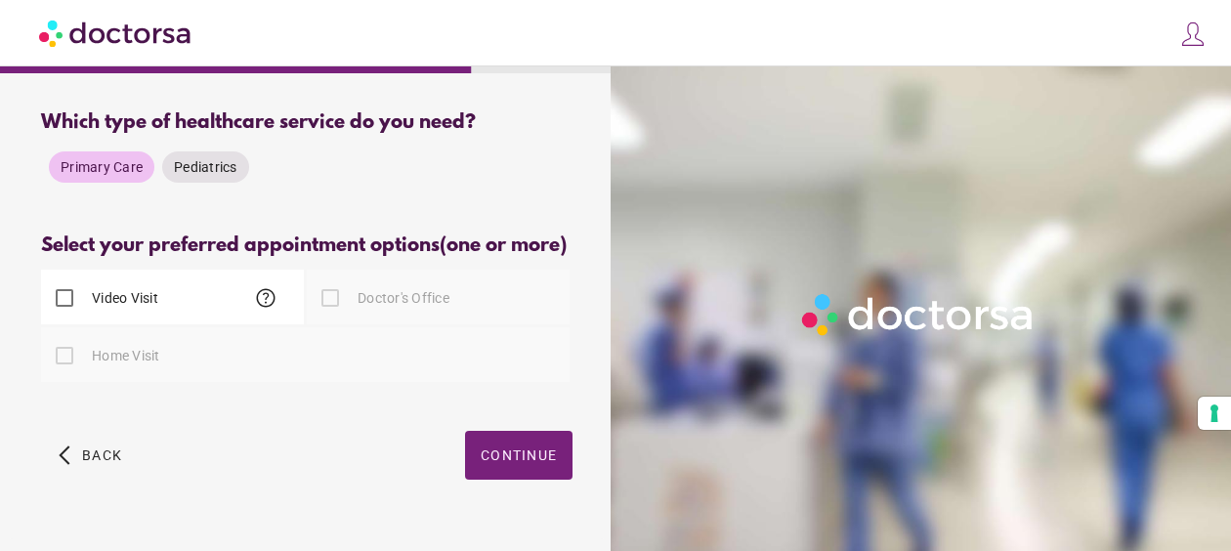
scroll to position [240, 0]
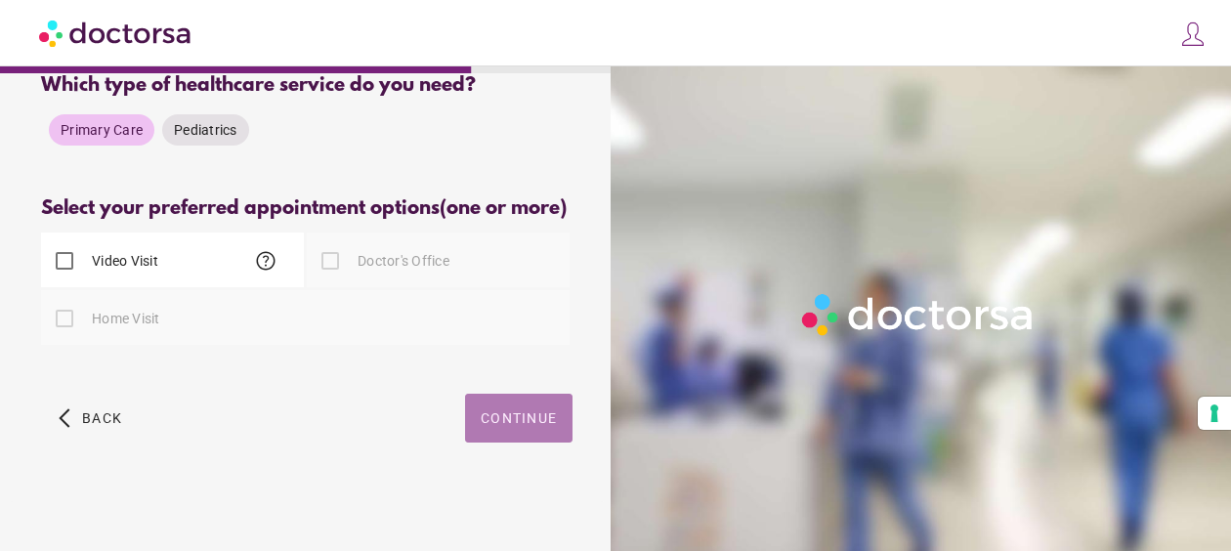
click at [543, 410] on span "Continue" at bounding box center [519, 418] width 76 height 16
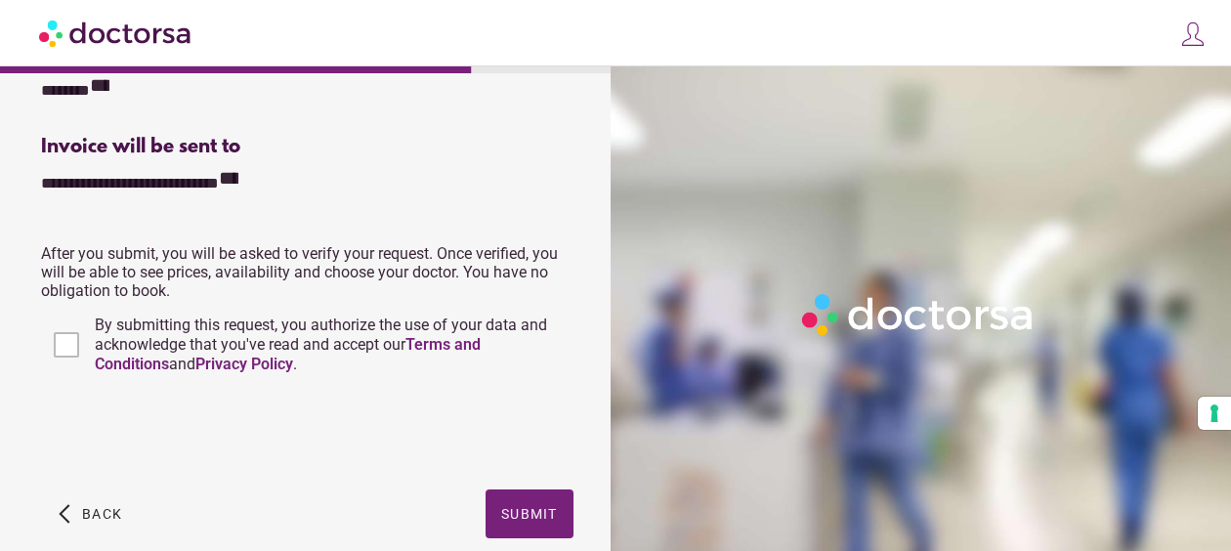
scroll to position [926, 0]
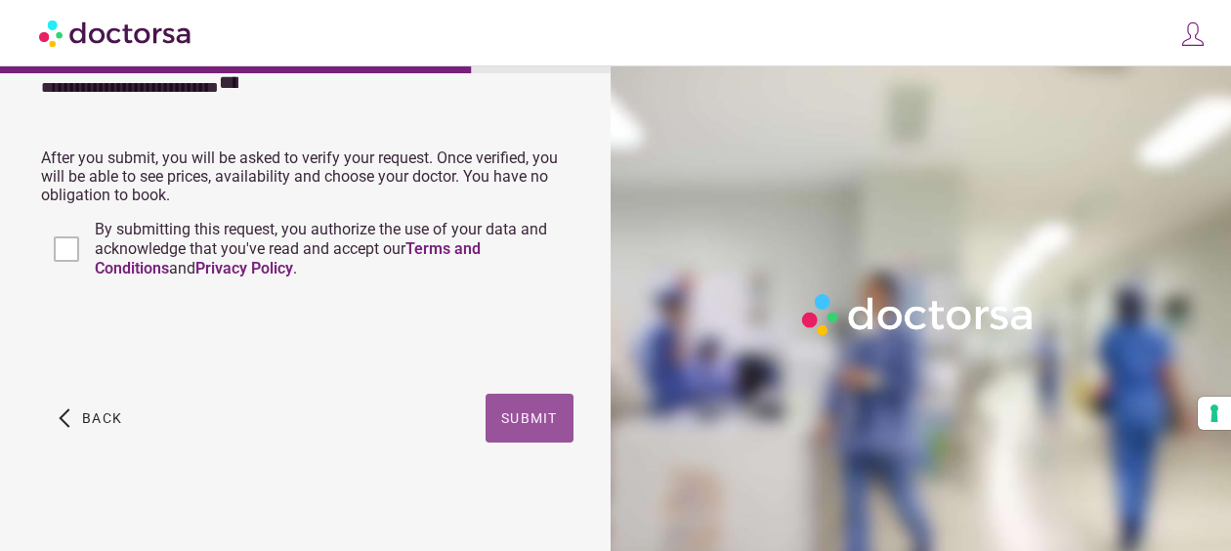
click at [536, 418] on span "Submit" at bounding box center [529, 418] width 57 height 16
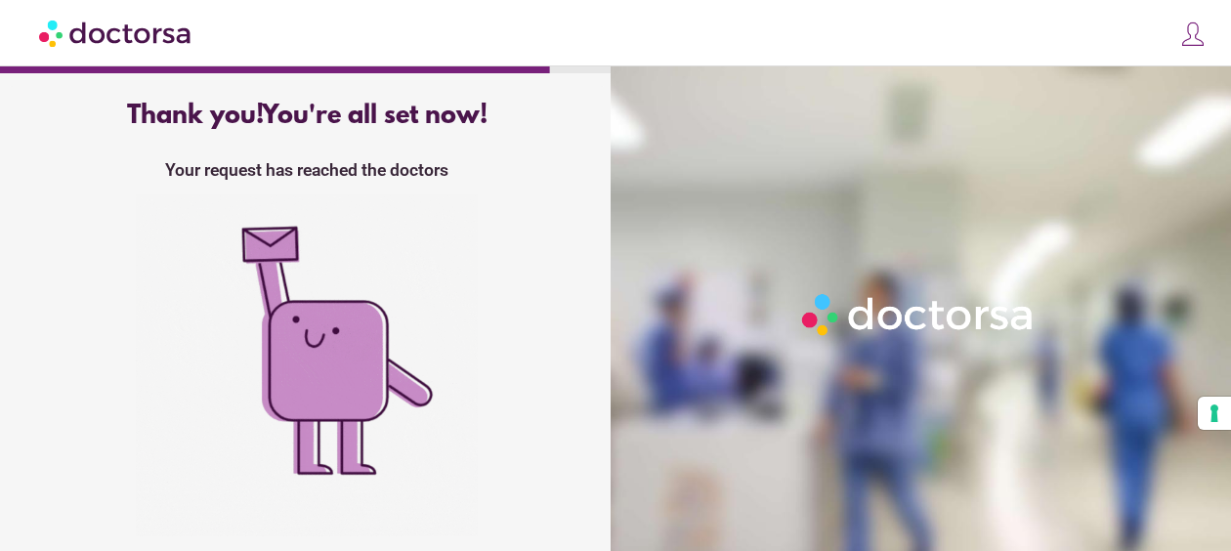
scroll to position [149, 0]
